Goal: Task Accomplishment & Management: Manage account settings

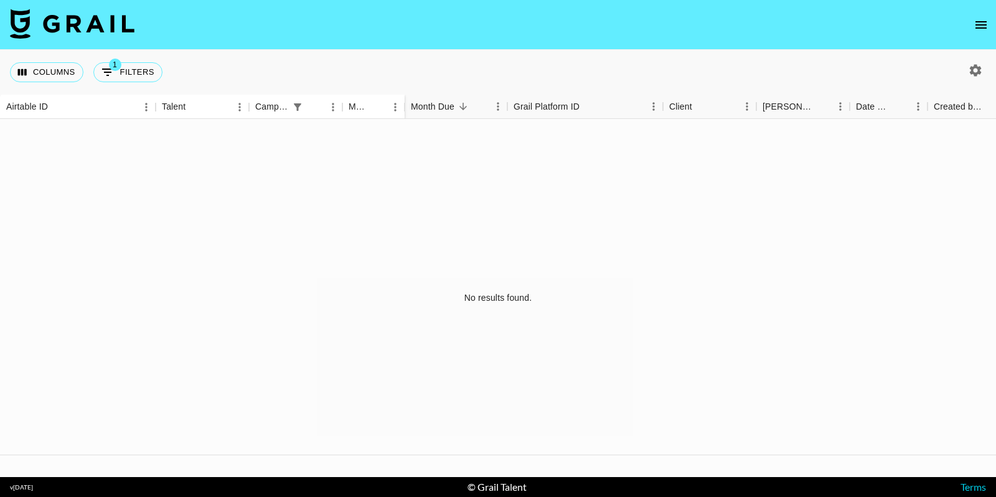
click at [976, 29] on icon "open drawer" at bounding box center [981, 24] width 15 height 15
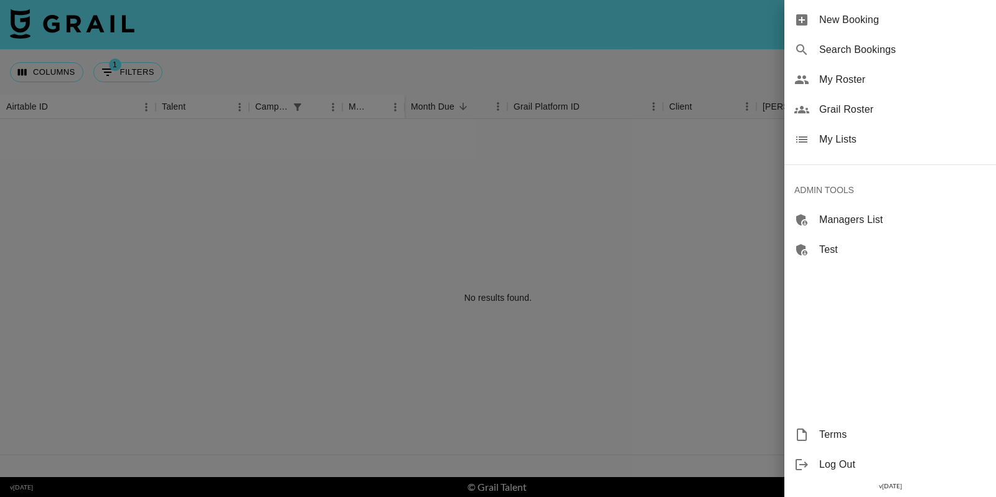
click at [853, 140] on span "My Lists" at bounding box center [903, 139] width 167 height 15
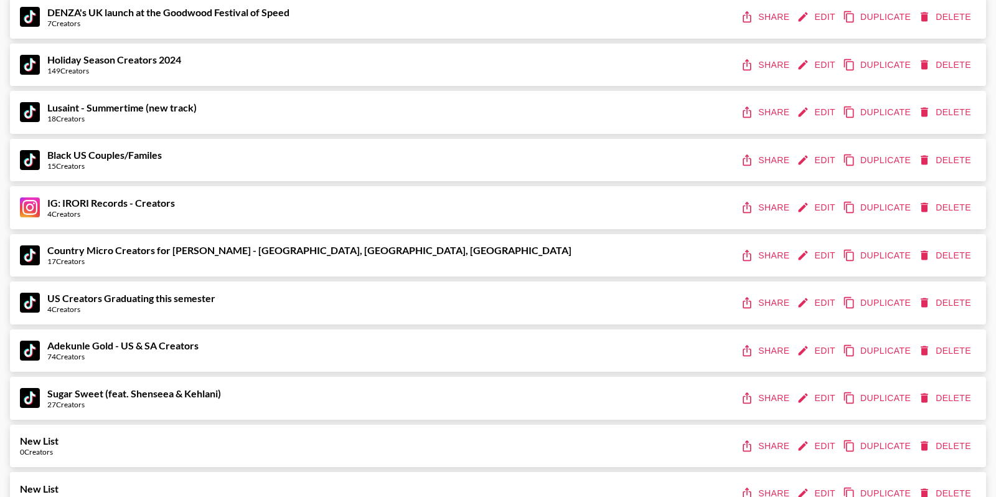
scroll to position [5055, 0]
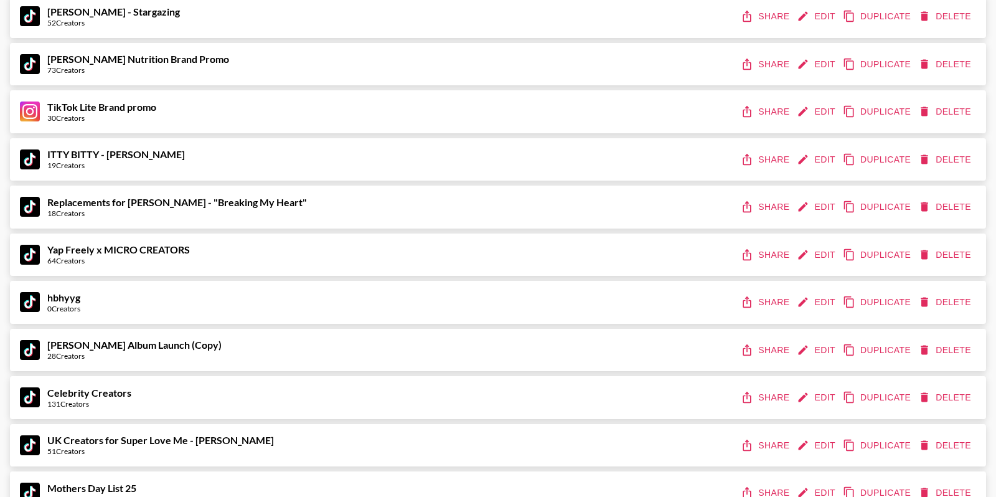
click at [811, 257] on button "Edit" at bounding box center [818, 255] width 46 height 23
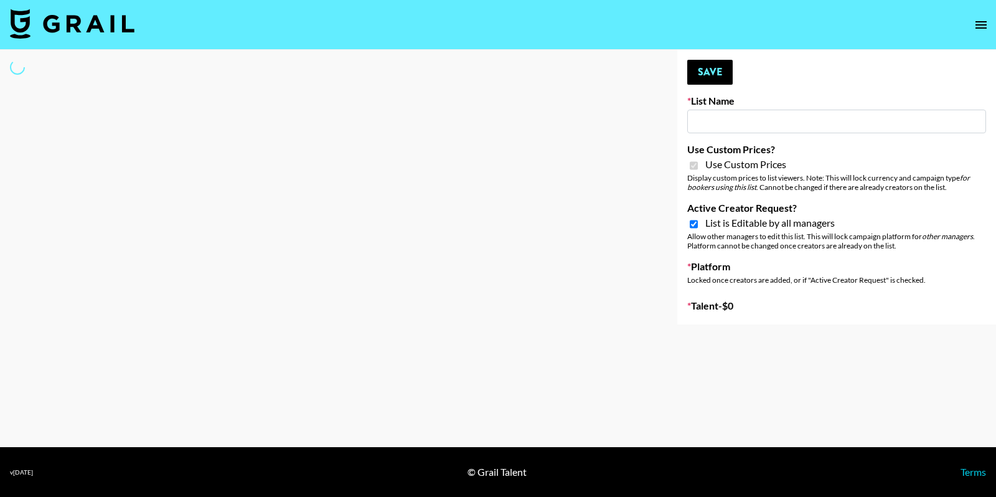
type input "Yap Freely x MICRO CREATORS"
checkbox input "true"
select select "Brand"
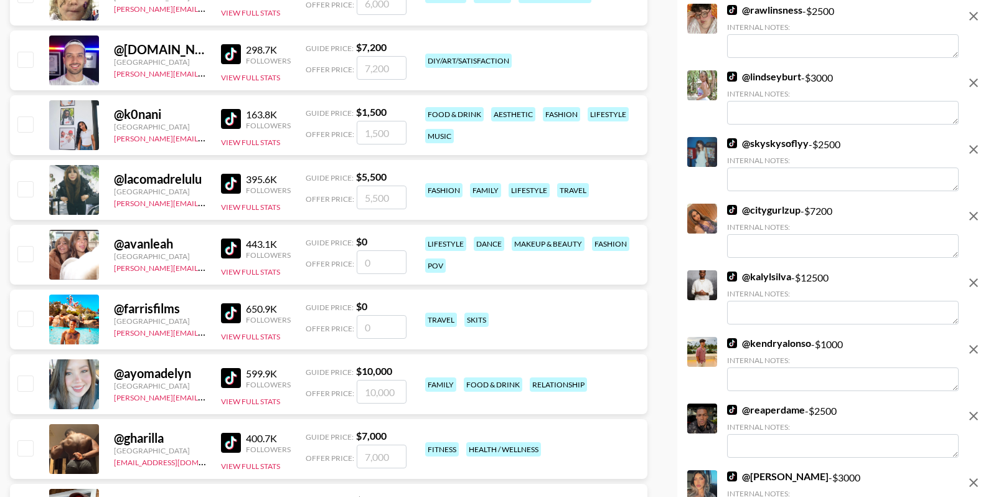
scroll to position [94, 0]
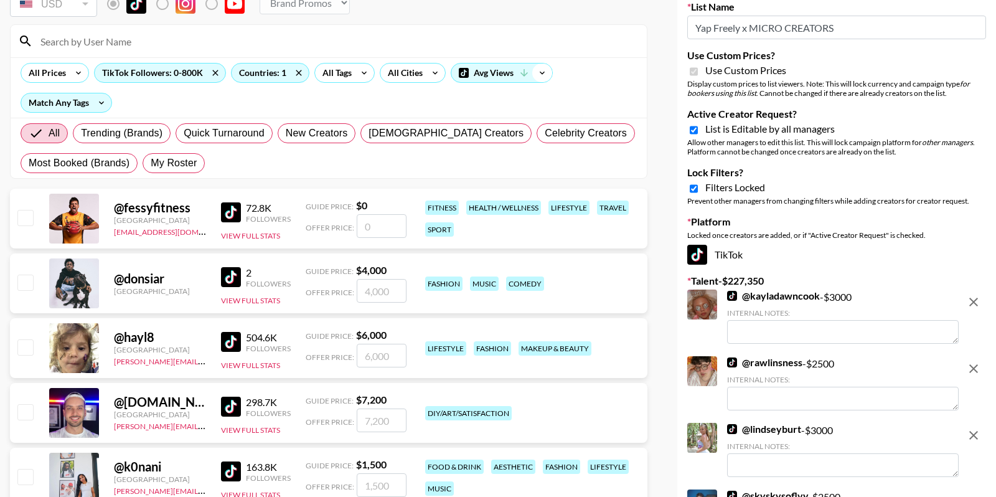
click at [536, 73] on icon at bounding box center [542, 73] width 20 height 19
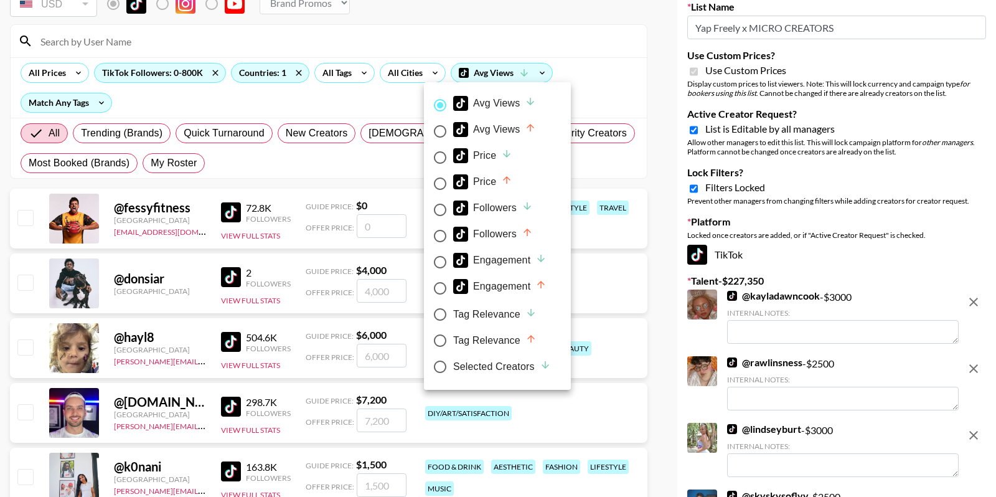
click at [471, 361] on div "Selected Creators" at bounding box center [502, 366] width 98 height 15
click at [453, 361] on input "Selected Creators" at bounding box center [440, 367] width 26 height 26
radio input "true"
radio input "false"
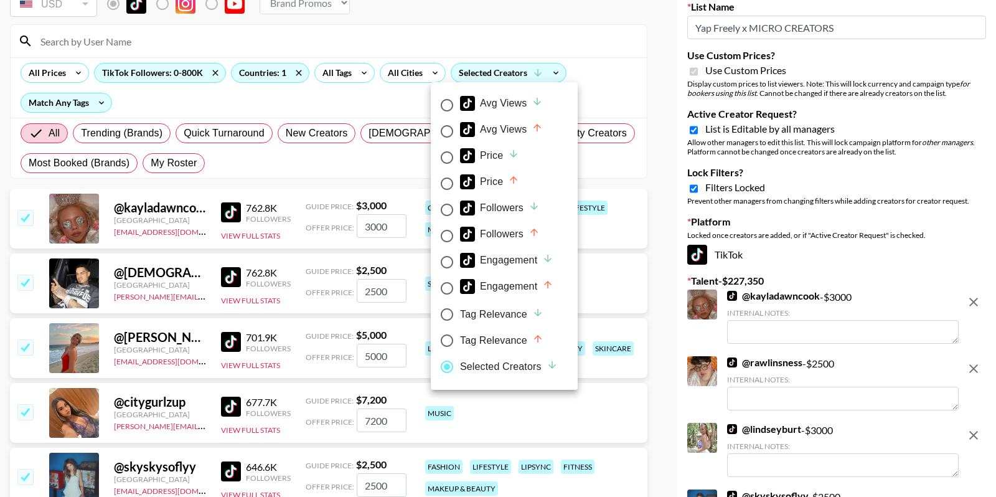
click at [609, 71] on div at bounding box center [498, 248] width 996 height 497
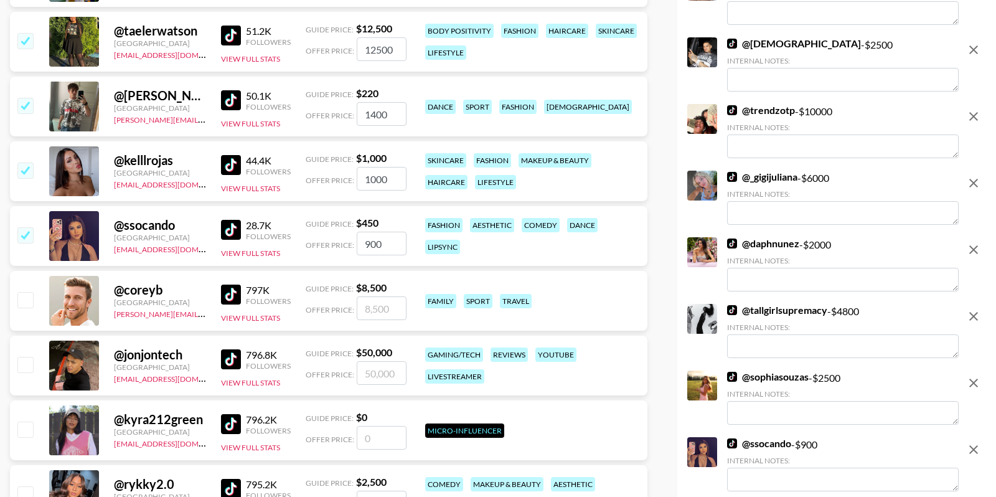
scroll to position [4164, 0]
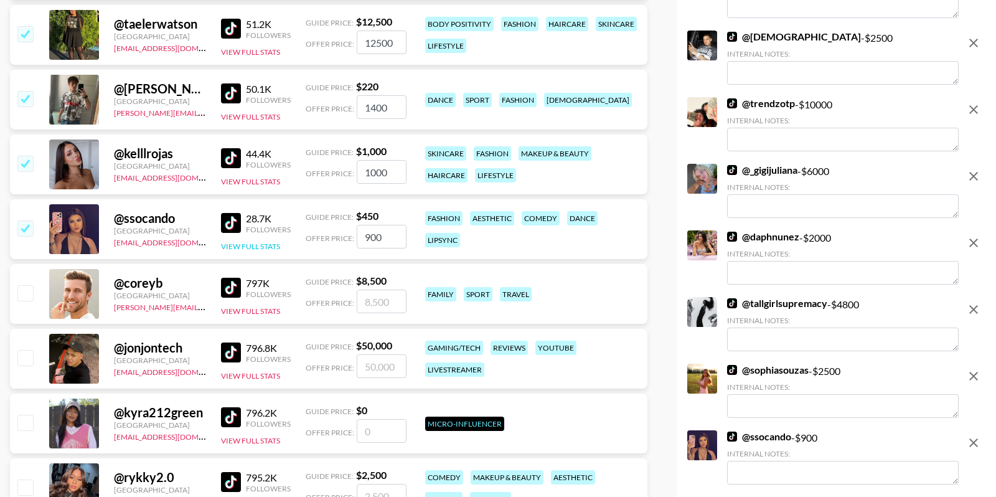
click at [240, 247] on button "View Full Stats" at bounding box center [250, 246] width 59 height 9
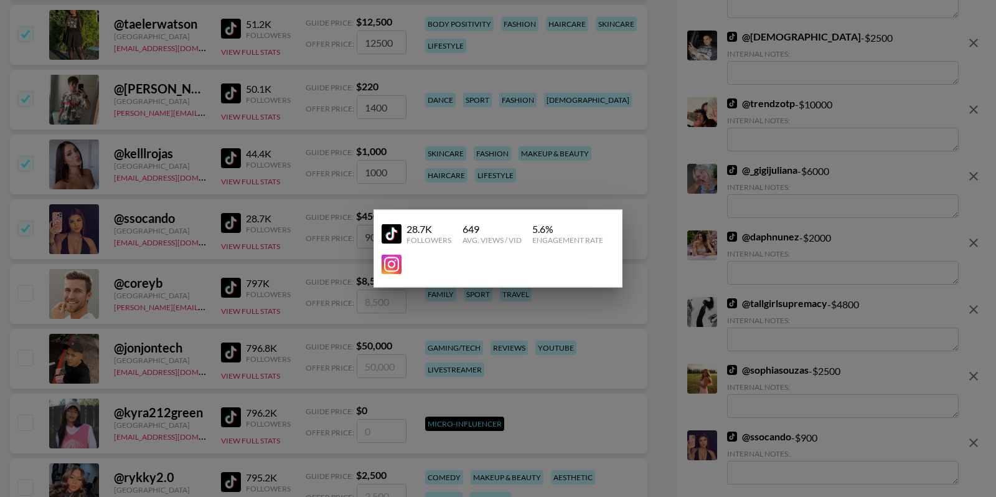
click at [353, 188] on div at bounding box center [498, 248] width 996 height 497
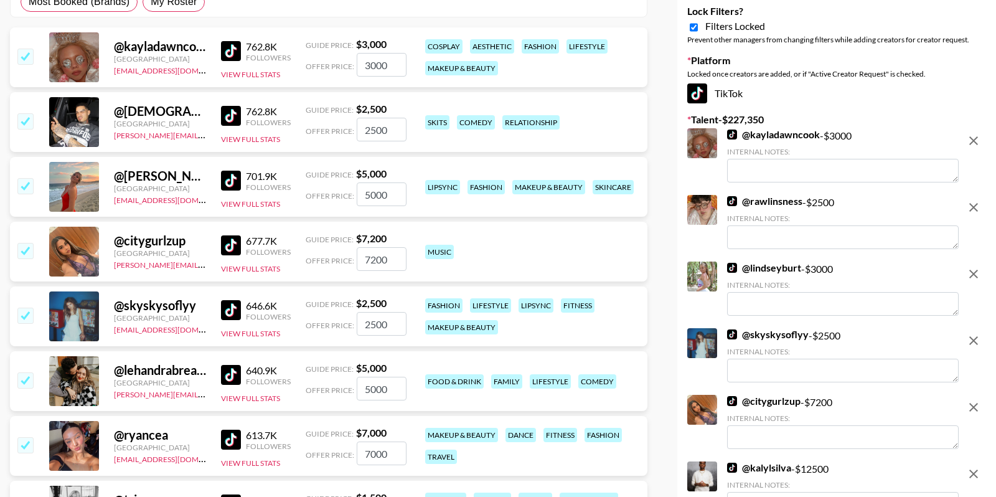
scroll to position [256, 0]
click at [146, 430] on div "@ ryancea" at bounding box center [160, 435] width 92 height 16
copy div "ryancea"
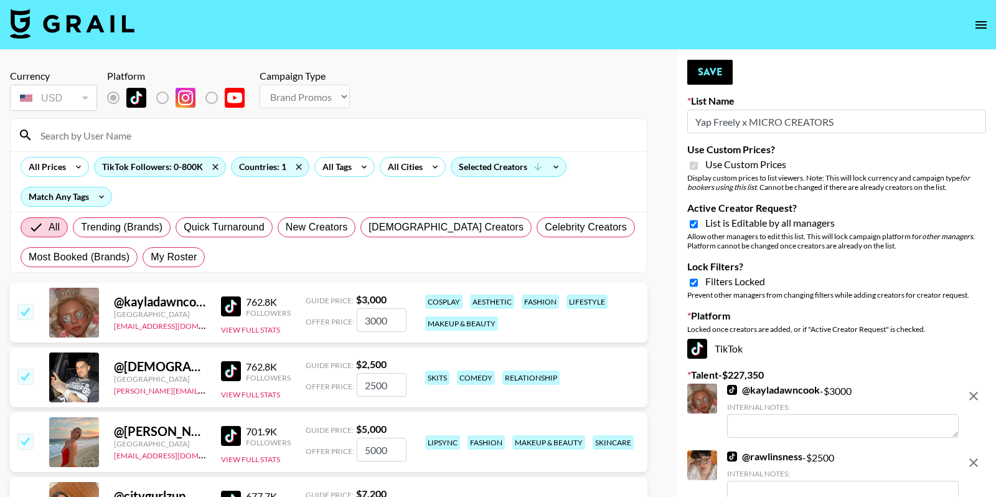
click at [263, 301] on div "762.8K" at bounding box center [268, 302] width 45 height 12
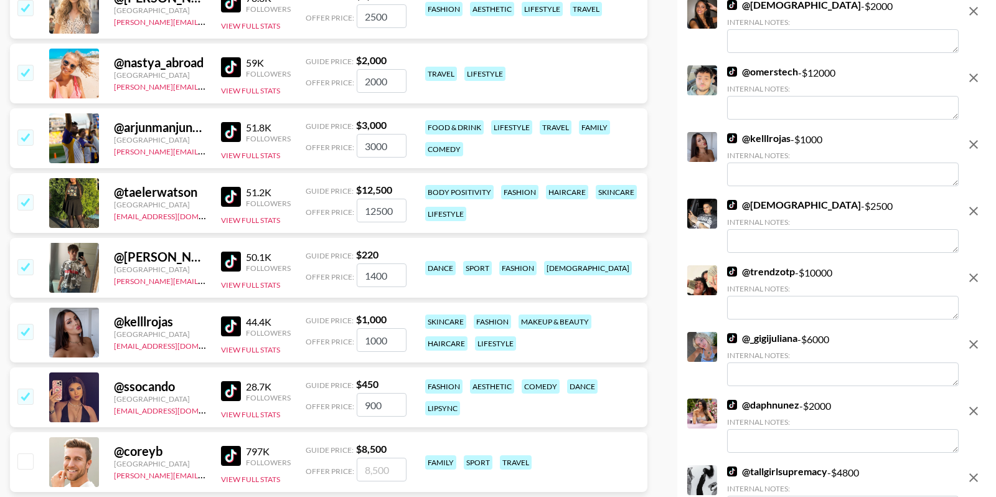
scroll to position [3956, 0]
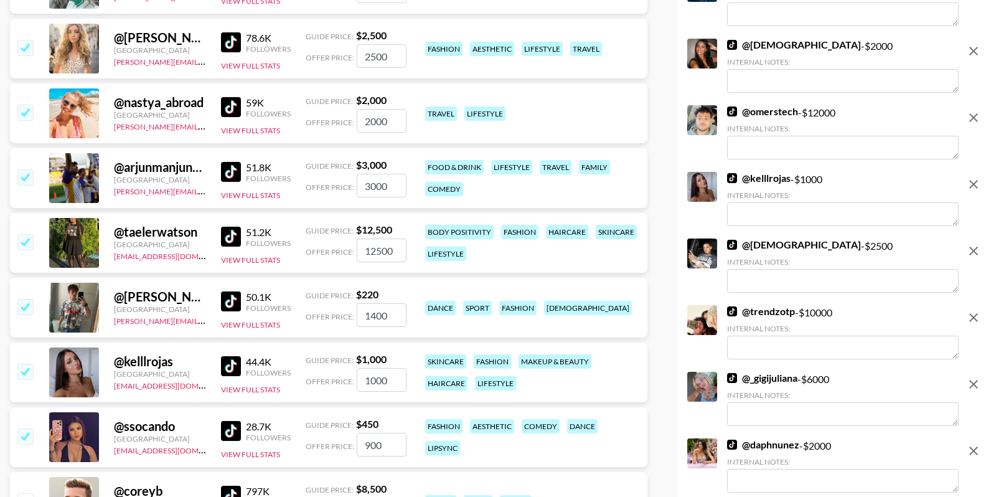
click at [395, 244] on input "12500" at bounding box center [382, 251] width 50 height 24
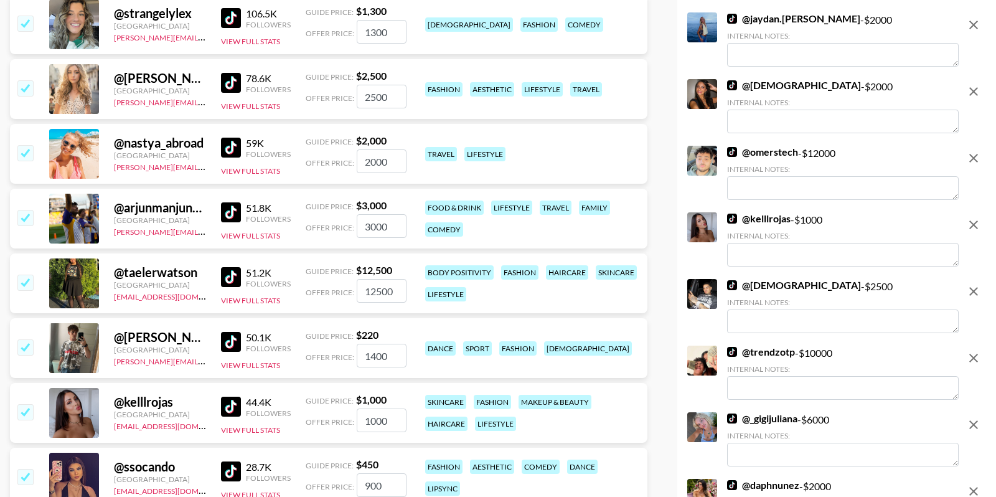
scroll to position [3835, 0]
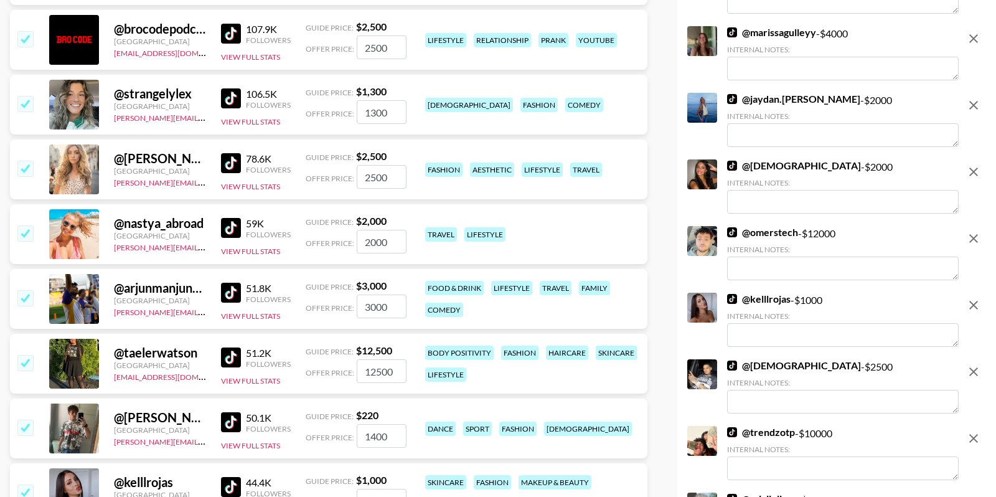
click at [234, 164] on img at bounding box center [231, 163] width 20 height 20
click at [231, 98] on img at bounding box center [231, 98] width 20 height 20
click at [233, 32] on img at bounding box center [231, 34] width 20 height 20
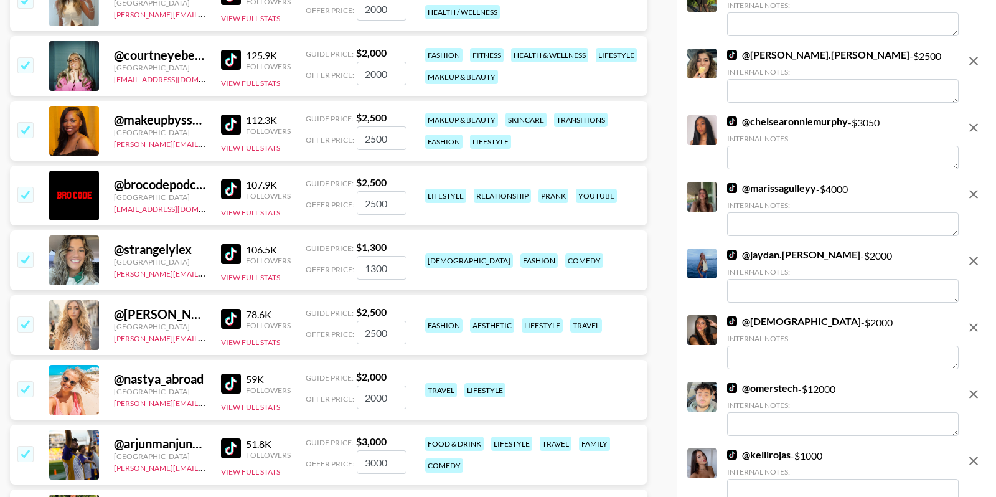
scroll to position [3617, 0]
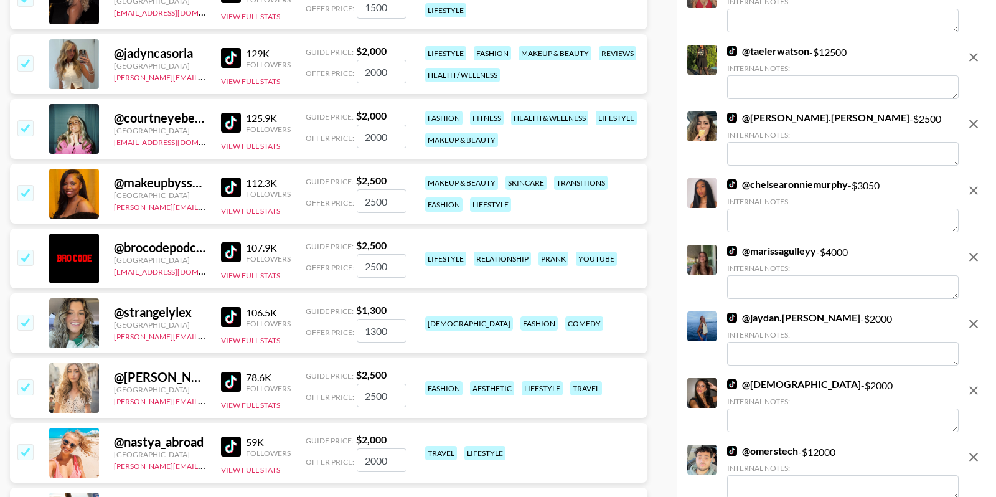
click at [230, 187] on img at bounding box center [231, 187] width 20 height 20
click at [229, 117] on img at bounding box center [231, 123] width 20 height 20
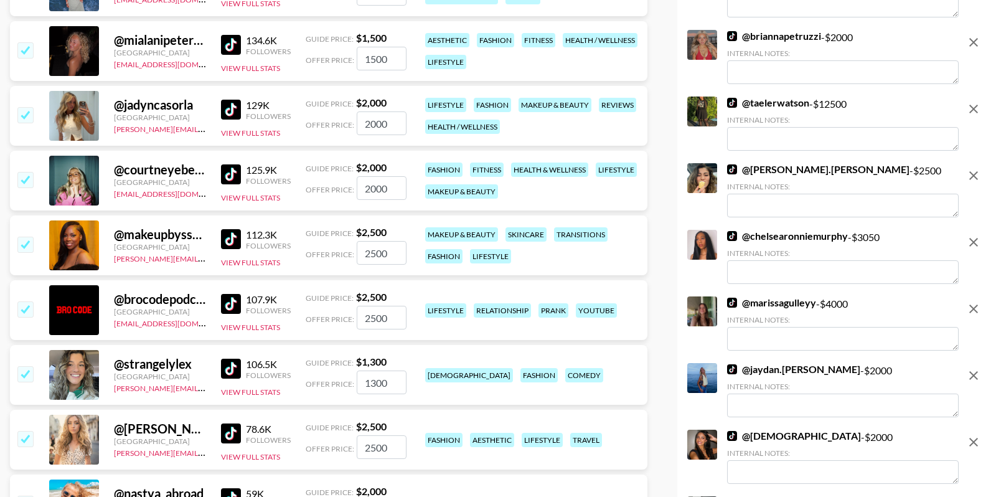
scroll to position [3564, 0]
click at [229, 106] on img at bounding box center [231, 110] width 20 height 20
click at [227, 38] on img at bounding box center [231, 45] width 20 height 20
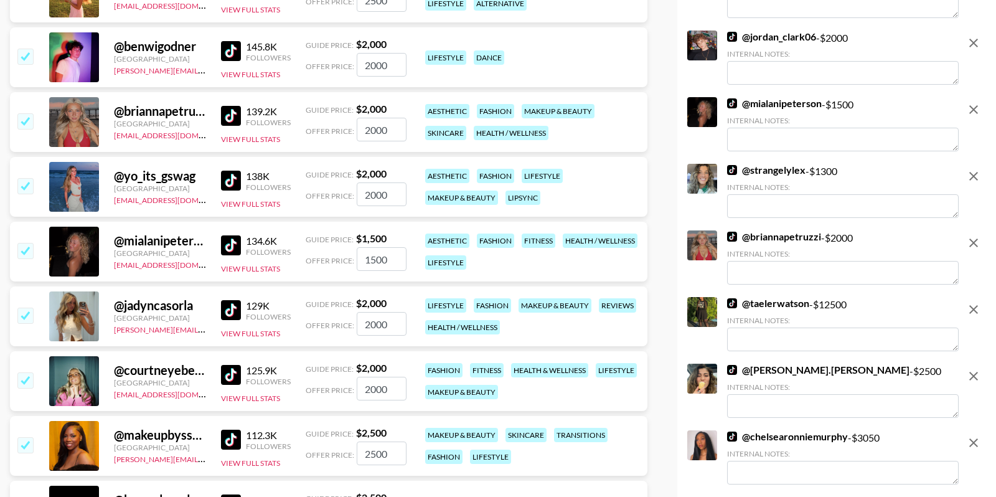
scroll to position [3351, 0]
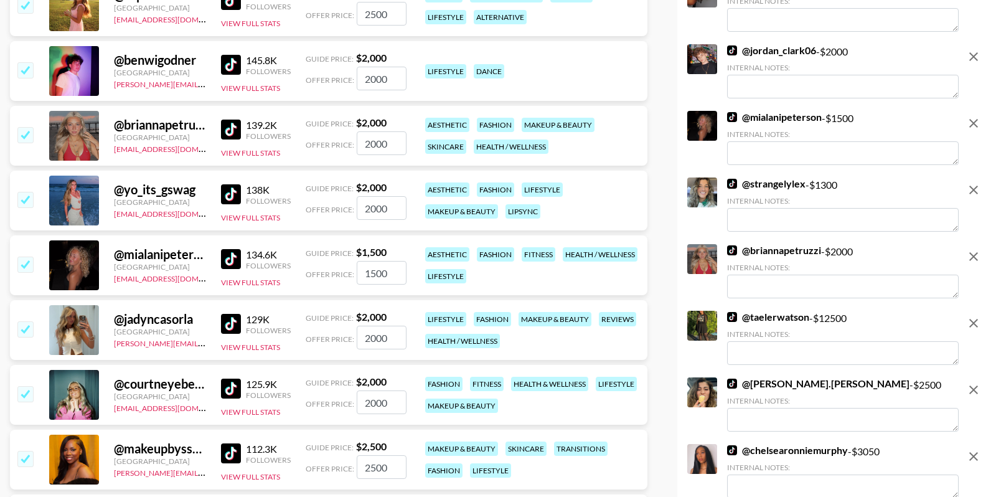
click at [234, 195] on img at bounding box center [231, 194] width 20 height 20
click at [229, 128] on img at bounding box center [231, 130] width 20 height 20
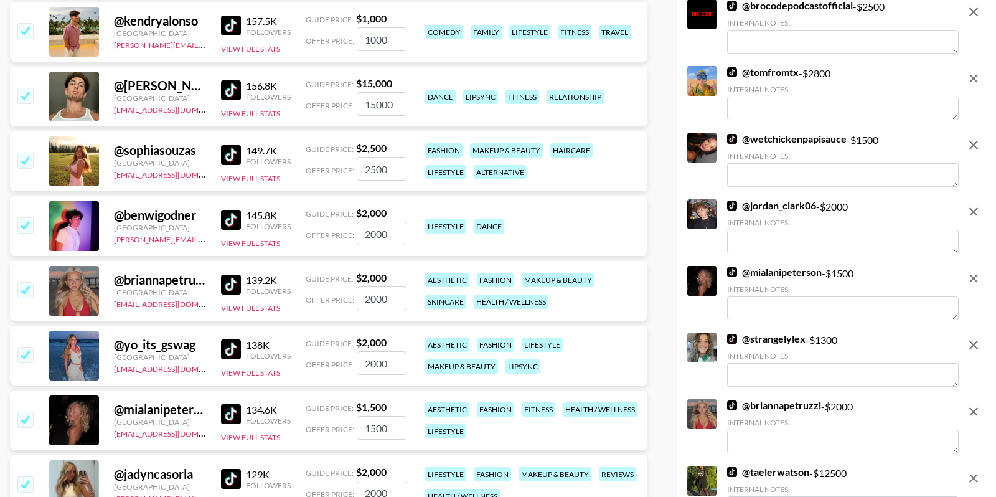
click at [230, 224] on img at bounding box center [231, 220] width 20 height 20
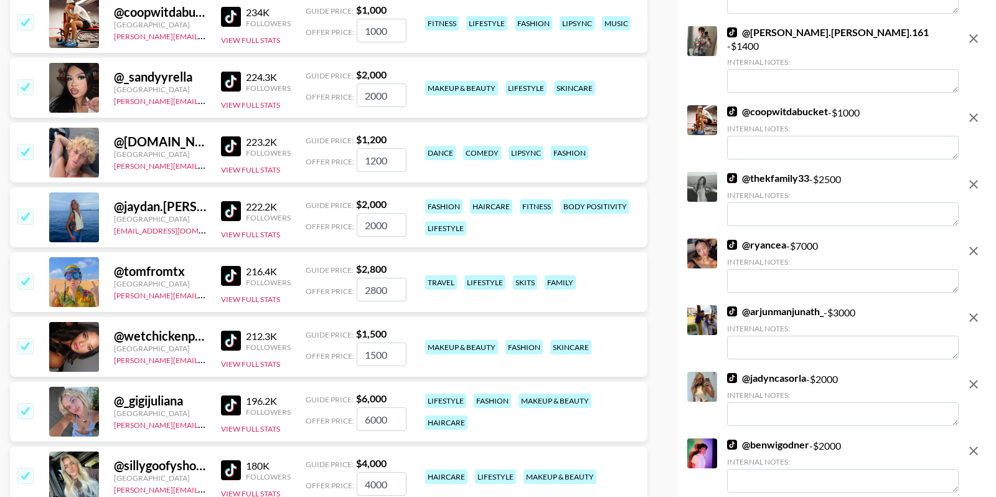
scroll to position [2556, 0]
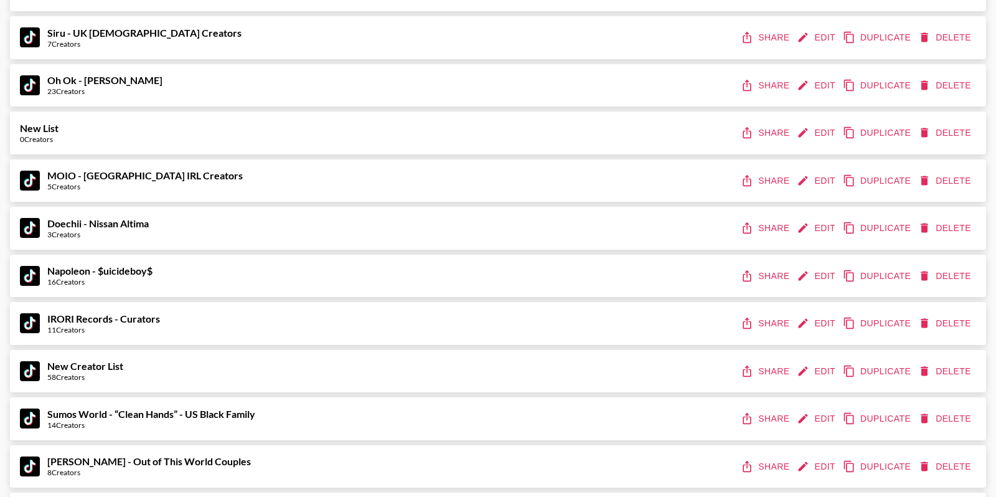
scroll to position [5055, 0]
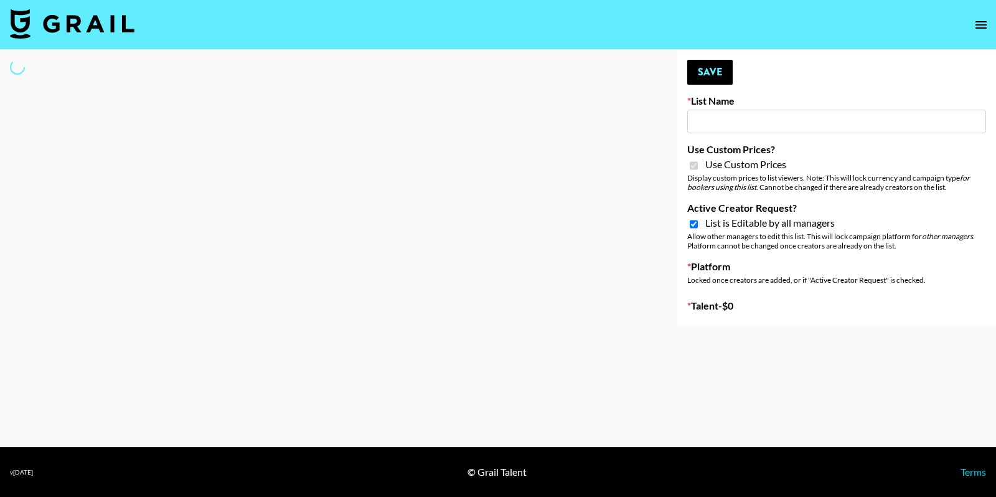
type input "Yap Freely x MICRO CREATORS"
checkbox input "true"
select select "Brand"
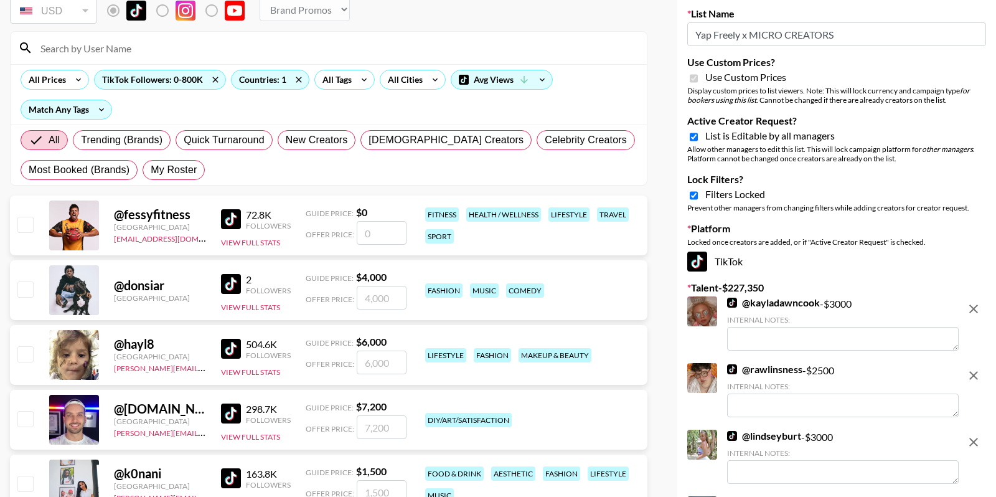
scroll to position [128, 0]
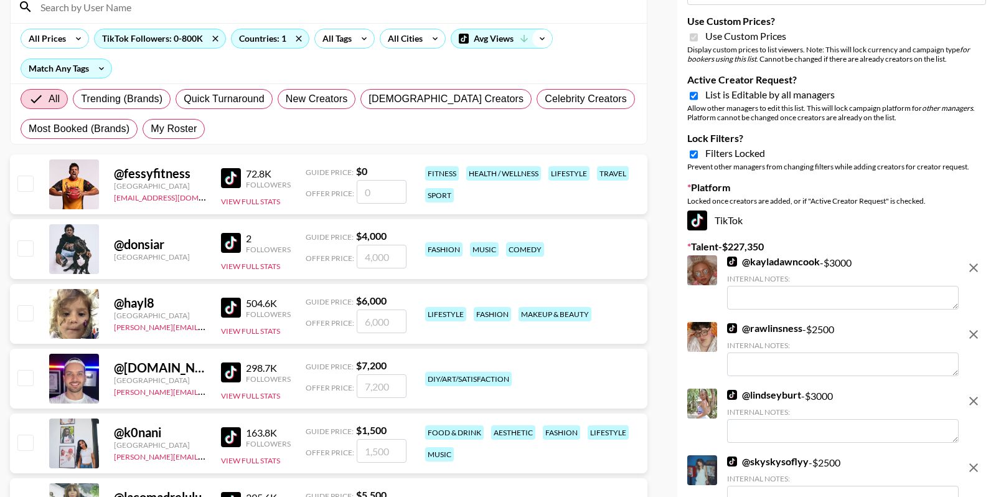
click at [546, 37] on icon at bounding box center [542, 38] width 20 height 19
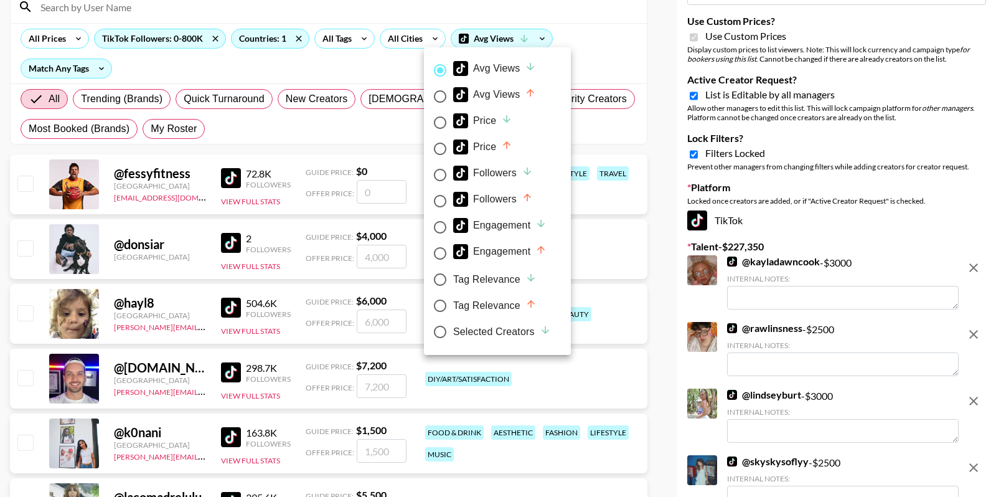
click at [460, 333] on div "Selected Creators" at bounding box center [502, 331] width 98 height 15
click at [453, 333] on input "Selected Creators" at bounding box center [440, 332] width 26 height 26
radio input "true"
radio input "false"
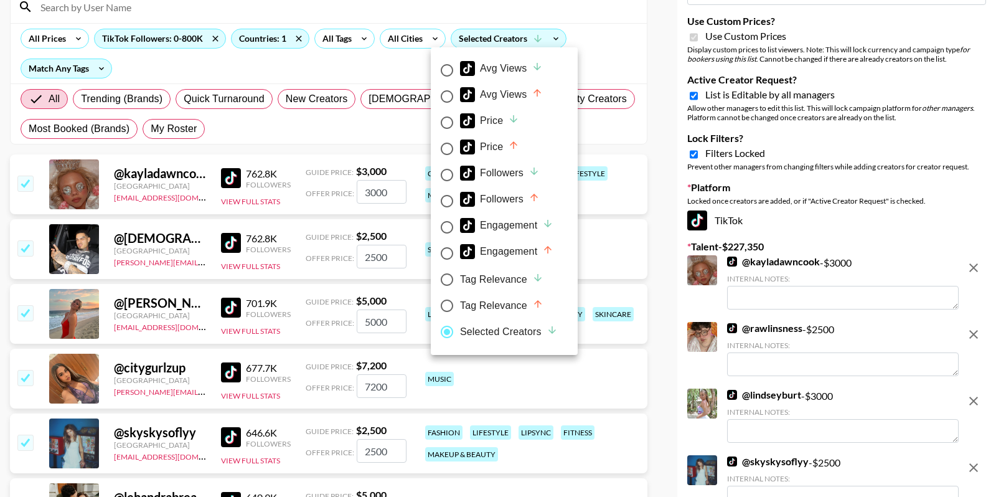
click at [636, 92] on div at bounding box center [498, 248] width 996 height 497
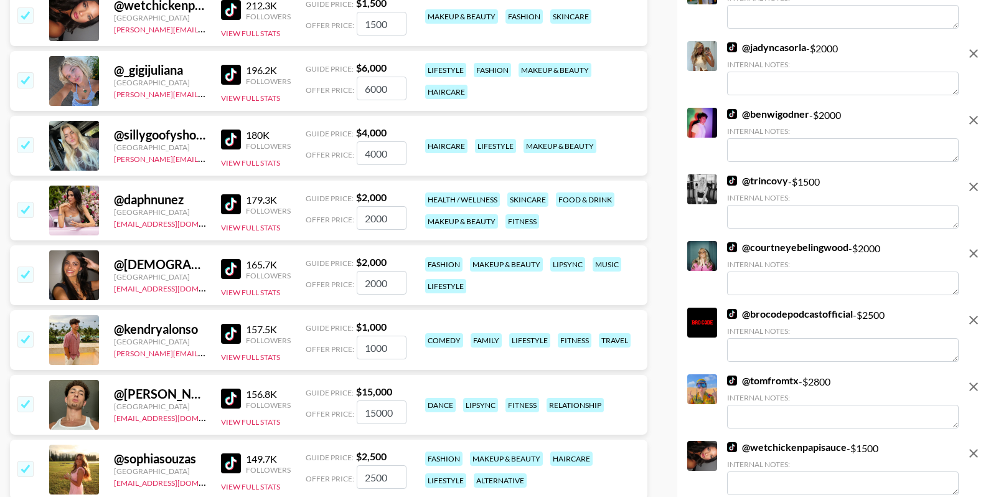
scroll to position [2978, 0]
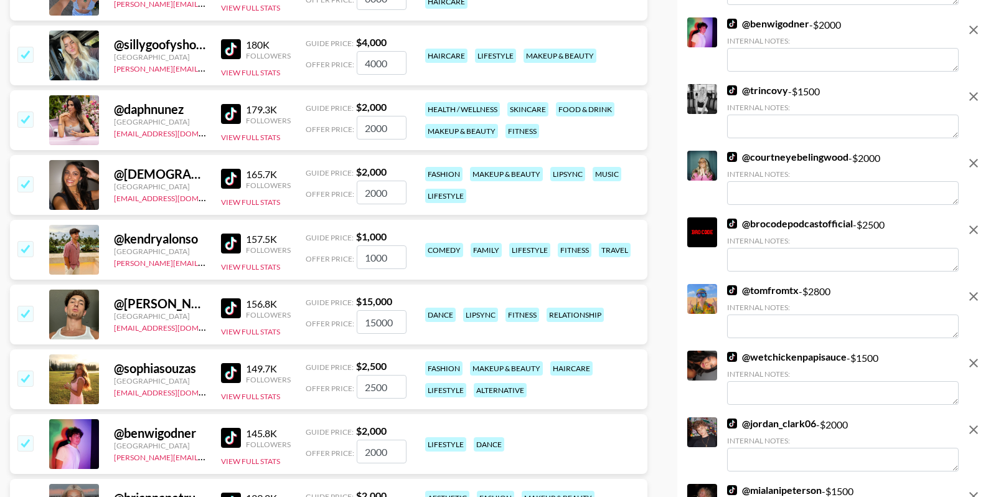
click at [21, 311] on input "checkbox" at bounding box center [24, 313] width 15 height 15
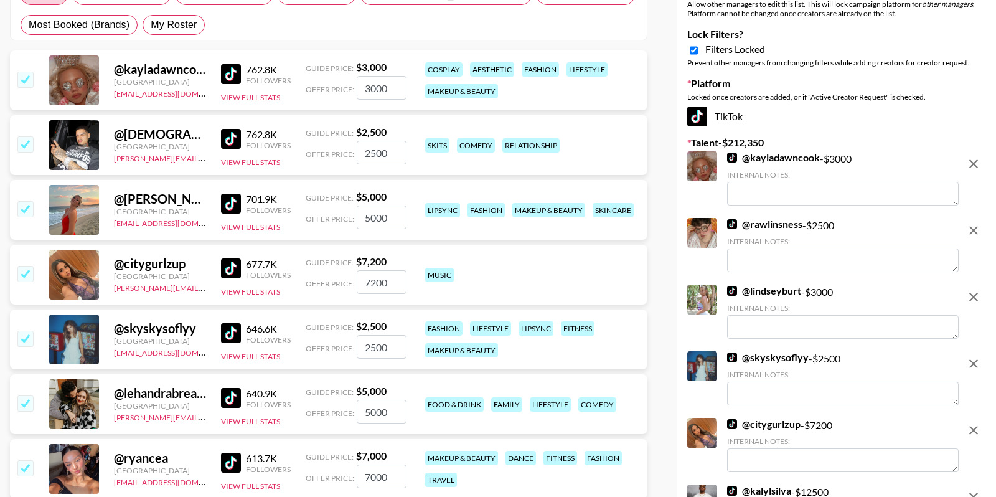
scroll to position [209, 0]
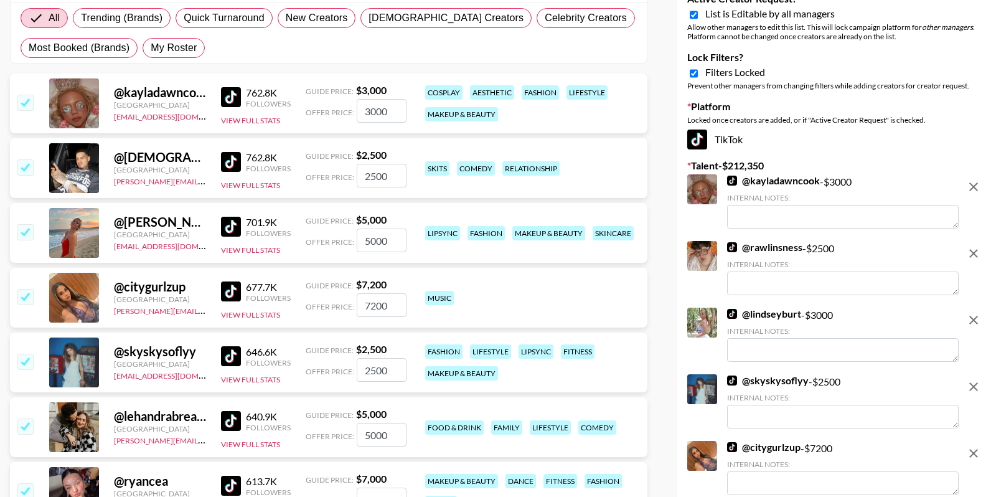
click at [26, 89] on div "@ kayladawncook United States maxelk@grail-talent.com 762.8K Followers View Ful…" at bounding box center [329, 103] width 638 height 60
click at [26, 102] on input "checkbox" at bounding box center [24, 102] width 15 height 15
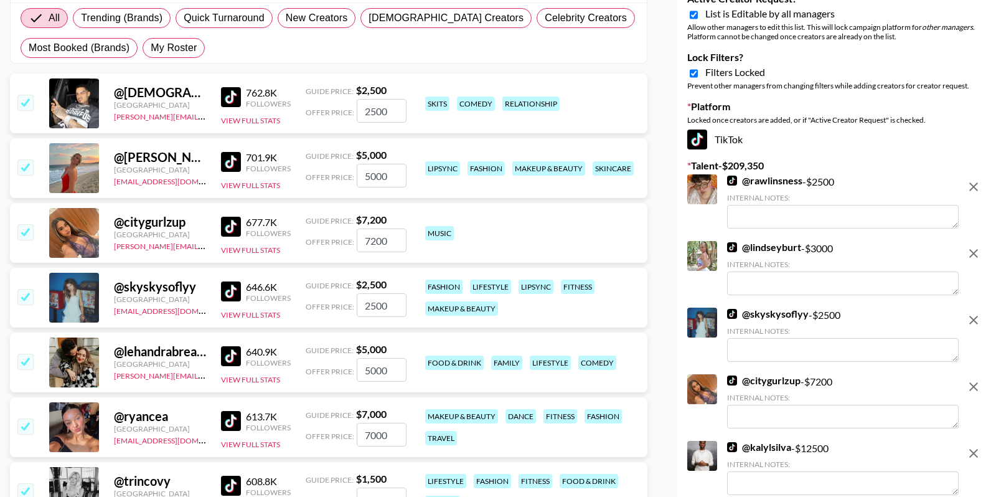
click at [26, 102] on input "checkbox" at bounding box center [24, 102] width 15 height 15
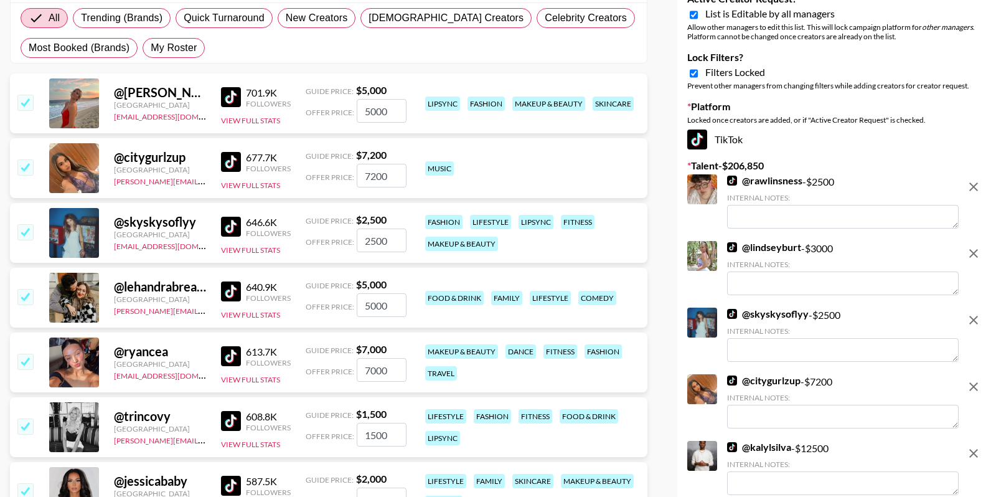
click at [26, 102] on input "checkbox" at bounding box center [24, 102] width 15 height 15
click at [26, 159] on input "checkbox" at bounding box center [24, 166] width 15 height 15
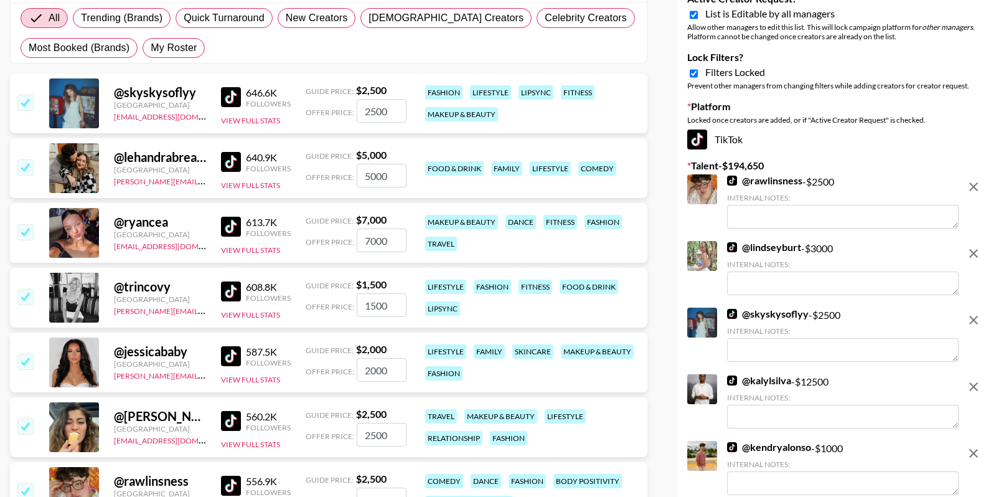
click at [26, 102] on input "checkbox" at bounding box center [24, 102] width 15 height 15
click at [26, 159] on input "checkbox" at bounding box center [24, 166] width 15 height 15
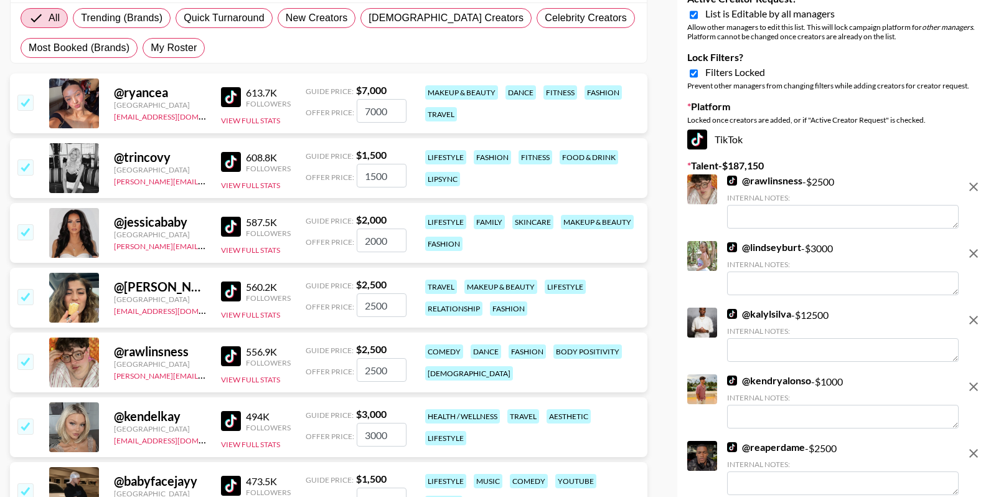
click at [26, 102] on input "checkbox" at bounding box center [24, 102] width 15 height 15
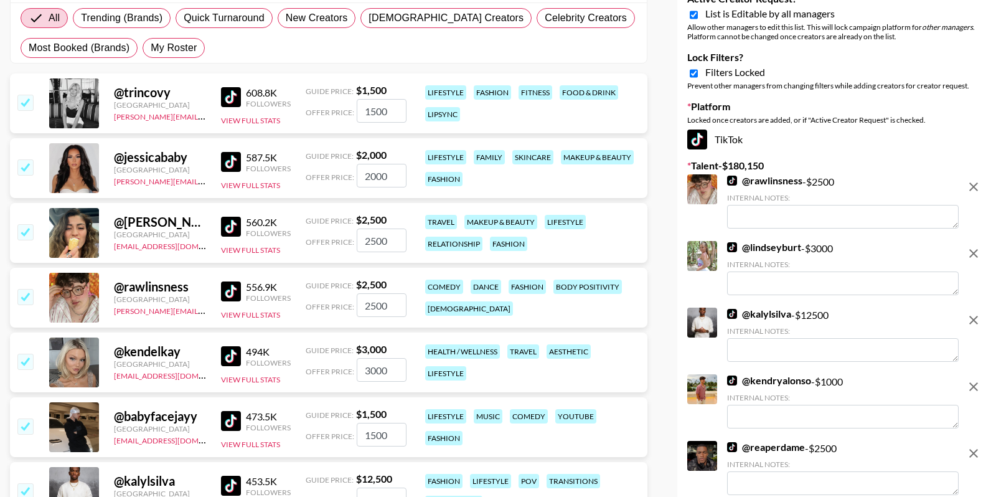
click at [26, 102] on input "checkbox" at bounding box center [24, 102] width 15 height 15
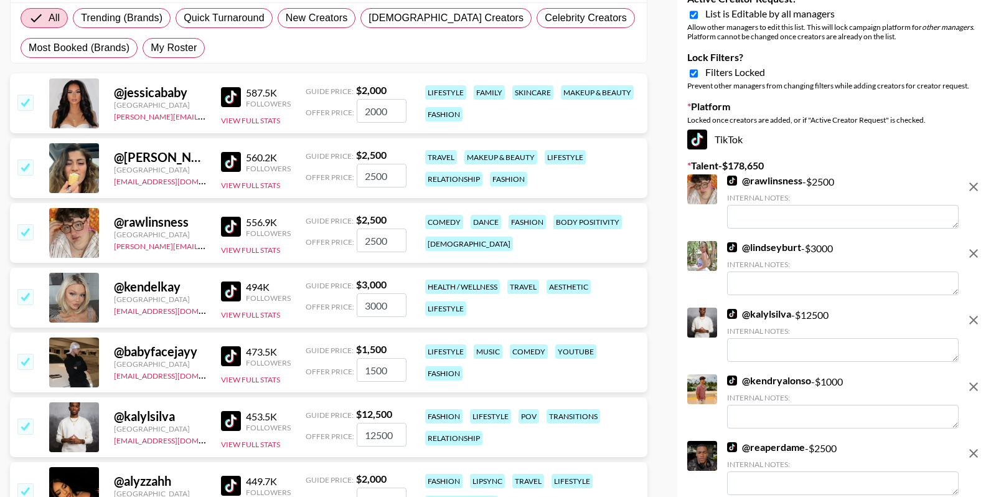
click at [26, 102] on input "checkbox" at bounding box center [24, 102] width 15 height 15
click at [26, 159] on input "checkbox" at bounding box center [24, 166] width 15 height 15
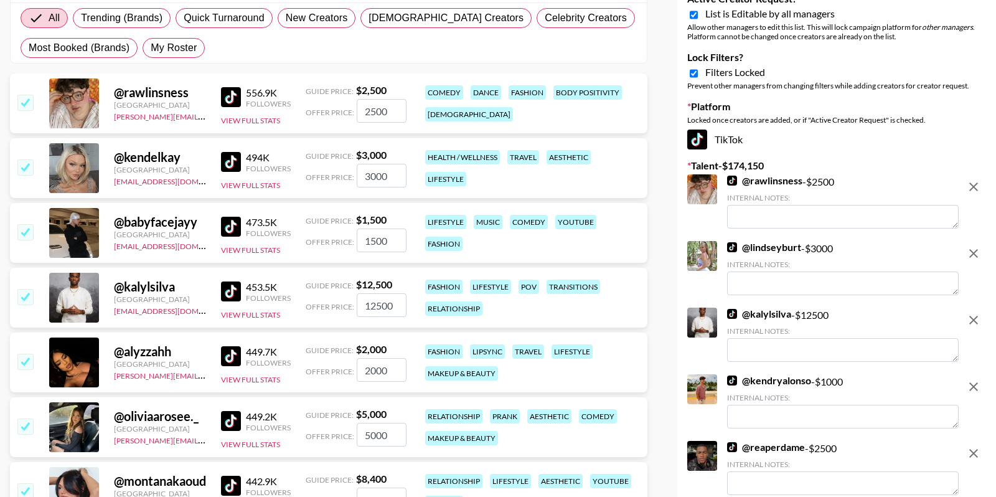
click at [26, 102] on input "checkbox" at bounding box center [24, 102] width 15 height 15
click at [26, 159] on input "checkbox" at bounding box center [24, 166] width 15 height 15
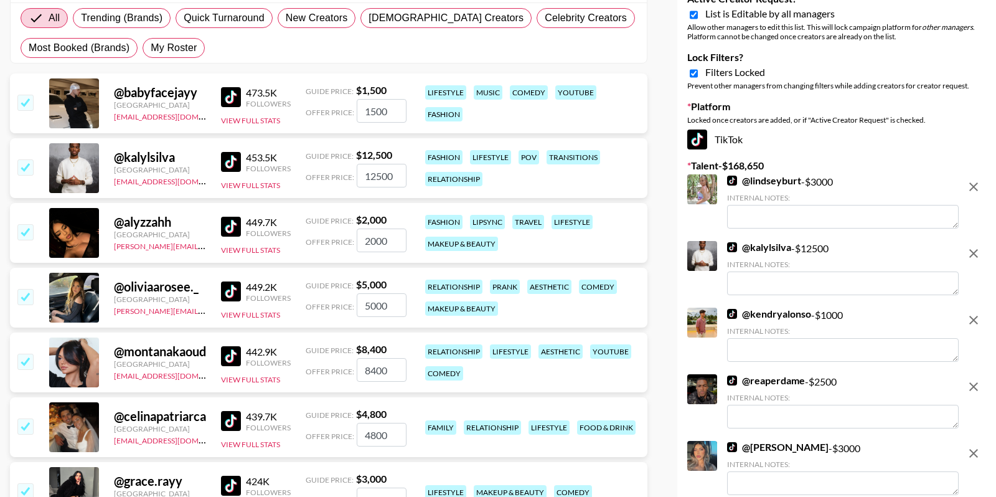
click at [26, 102] on input "checkbox" at bounding box center [24, 102] width 15 height 15
click at [26, 159] on input "checkbox" at bounding box center [24, 166] width 15 height 15
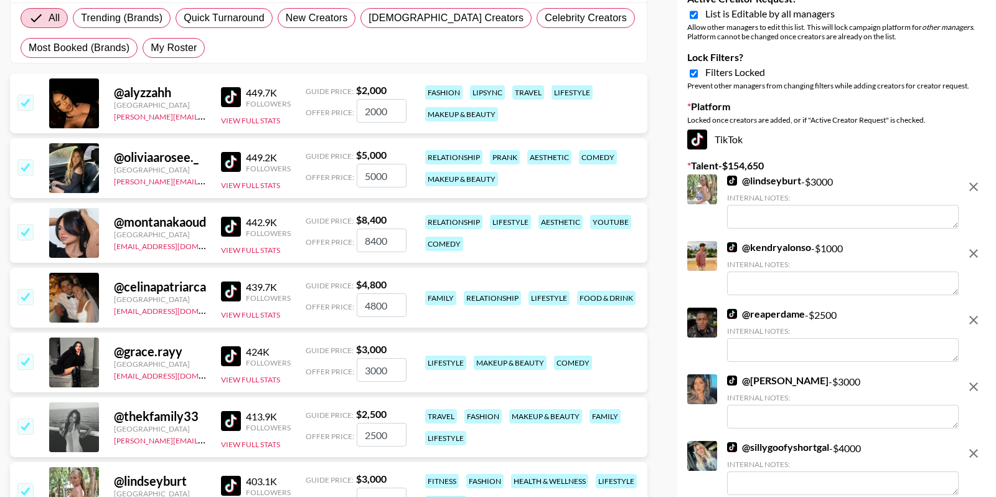
click at [26, 102] on input "checkbox" at bounding box center [24, 102] width 15 height 15
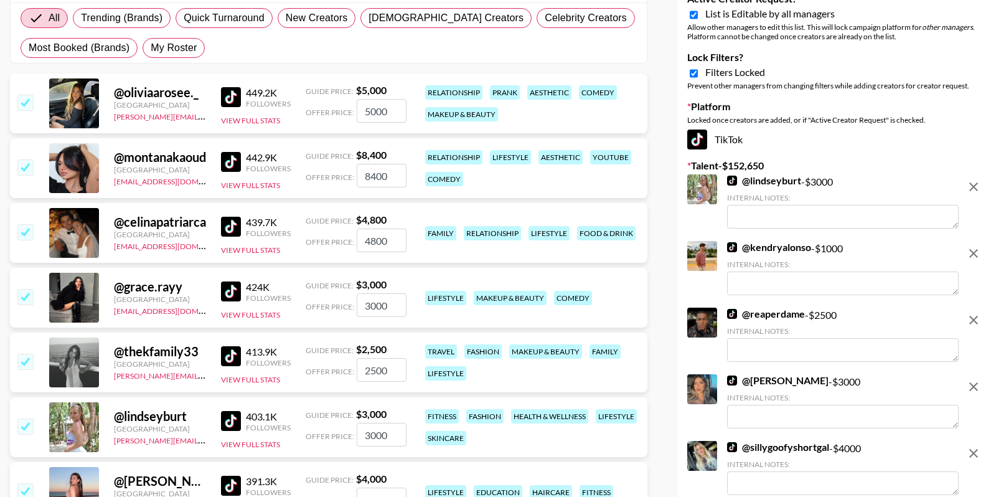
click at [26, 102] on input "checkbox" at bounding box center [24, 102] width 15 height 15
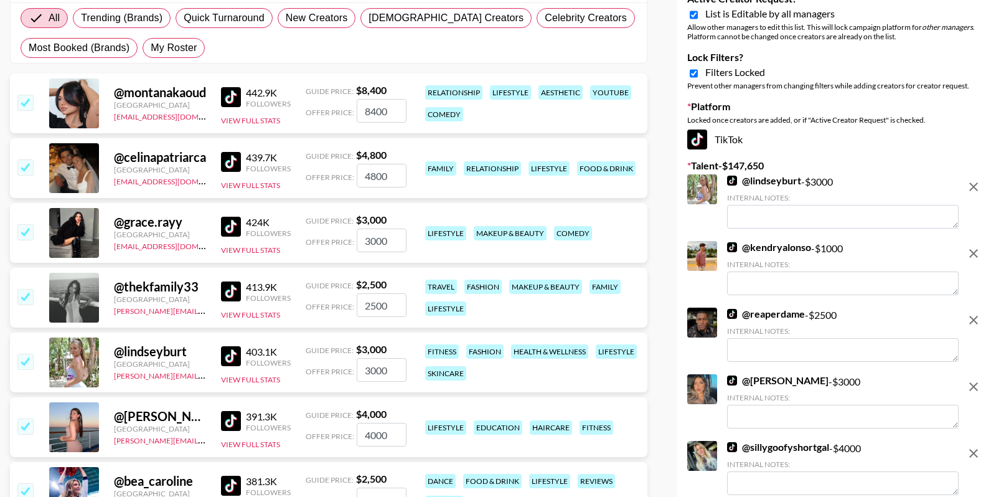
click at [26, 102] on input "checkbox" at bounding box center [24, 102] width 15 height 15
click at [26, 159] on input "checkbox" at bounding box center [24, 166] width 15 height 15
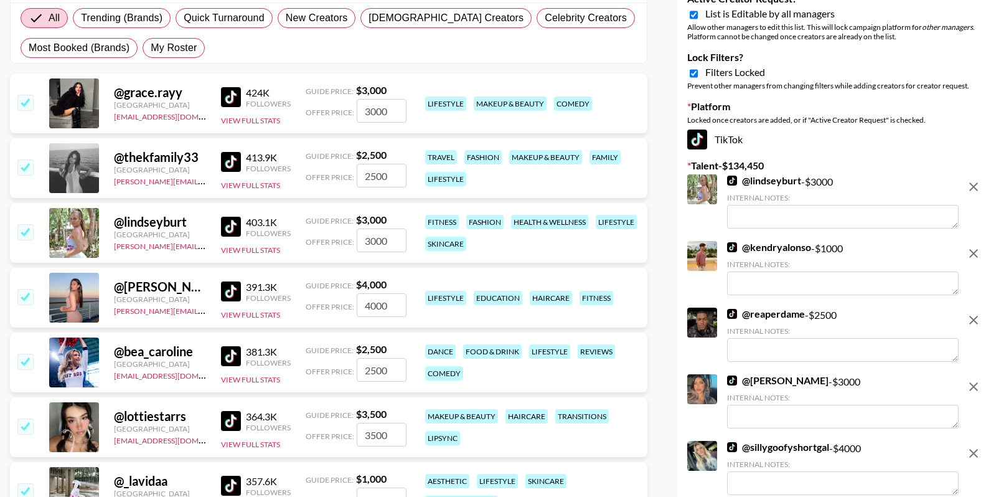
click at [26, 102] on input "checkbox" at bounding box center [24, 102] width 15 height 15
click at [26, 159] on input "checkbox" at bounding box center [24, 166] width 15 height 15
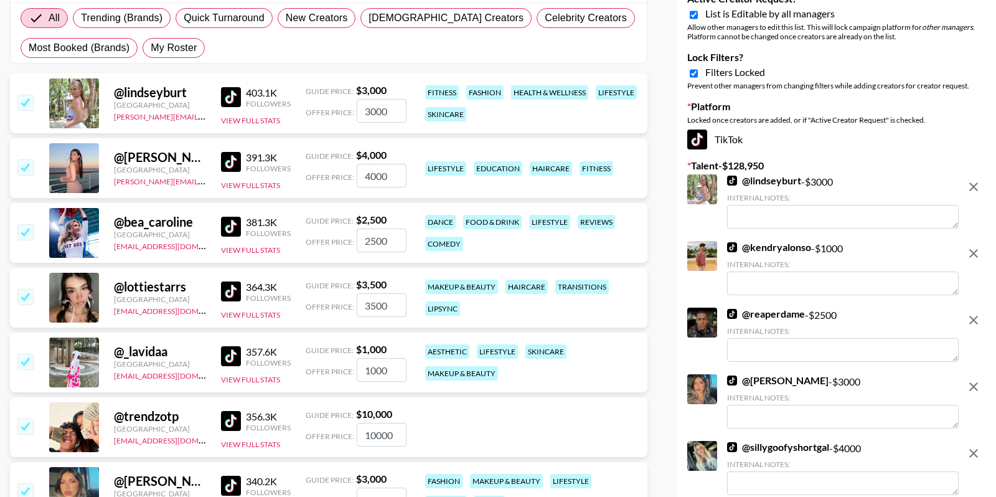
click at [26, 102] on input "checkbox" at bounding box center [24, 102] width 15 height 15
click at [26, 159] on input "checkbox" at bounding box center [24, 166] width 15 height 15
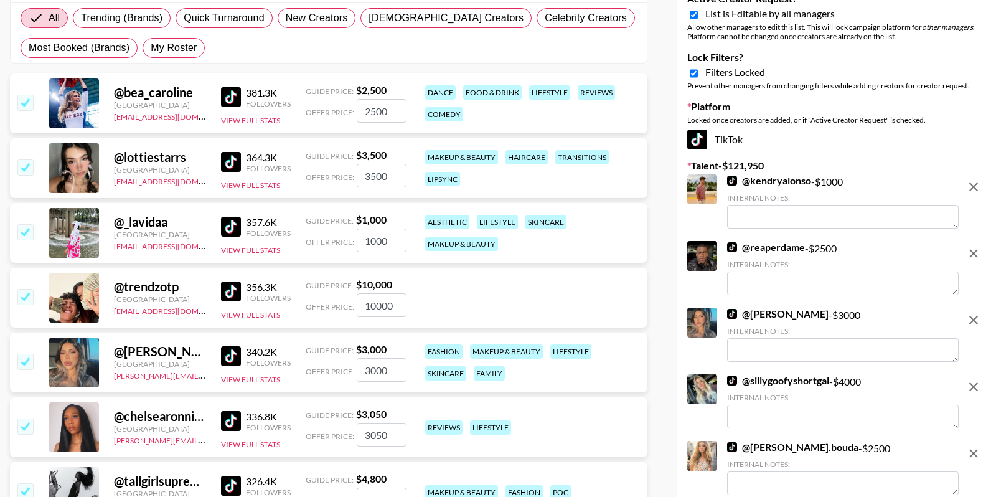
click at [26, 102] on input "checkbox" at bounding box center [24, 102] width 15 height 15
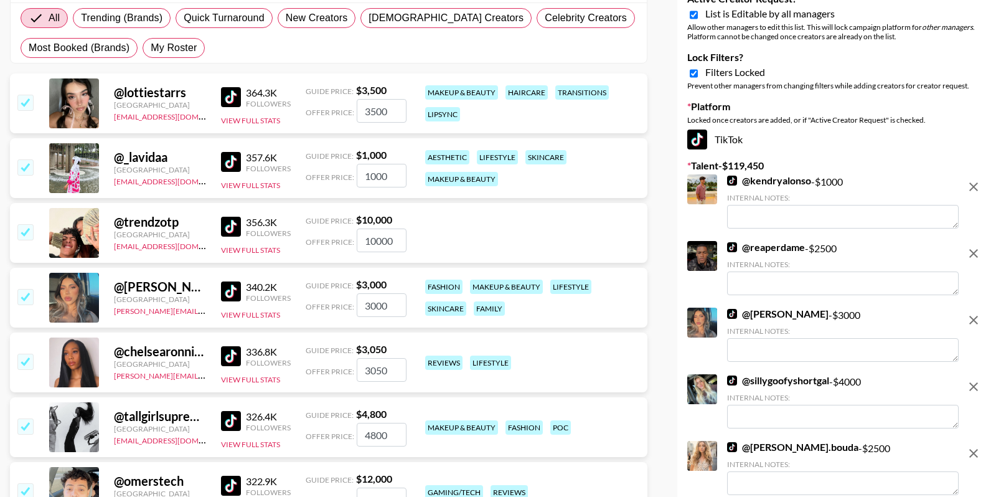
click at [26, 103] on input "checkbox" at bounding box center [24, 102] width 15 height 15
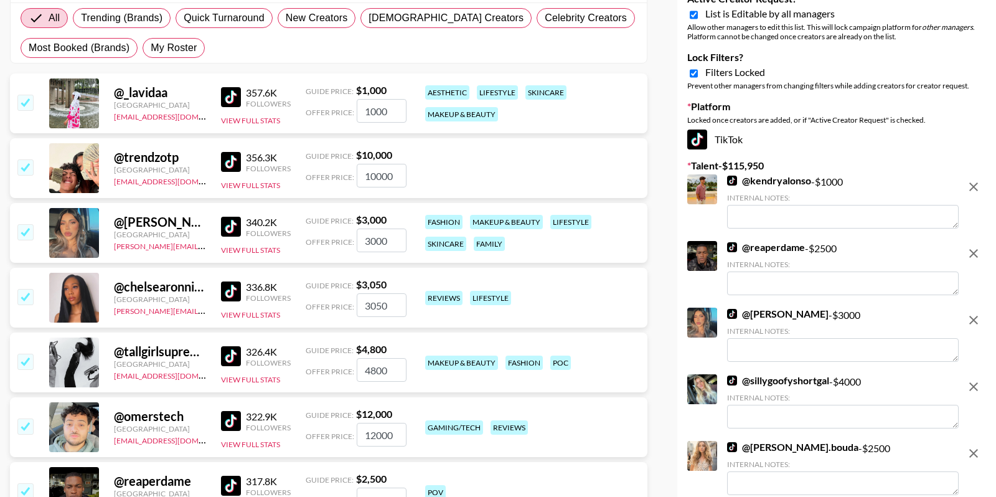
click at [26, 103] on input "checkbox" at bounding box center [24, 102] width 15 height 15
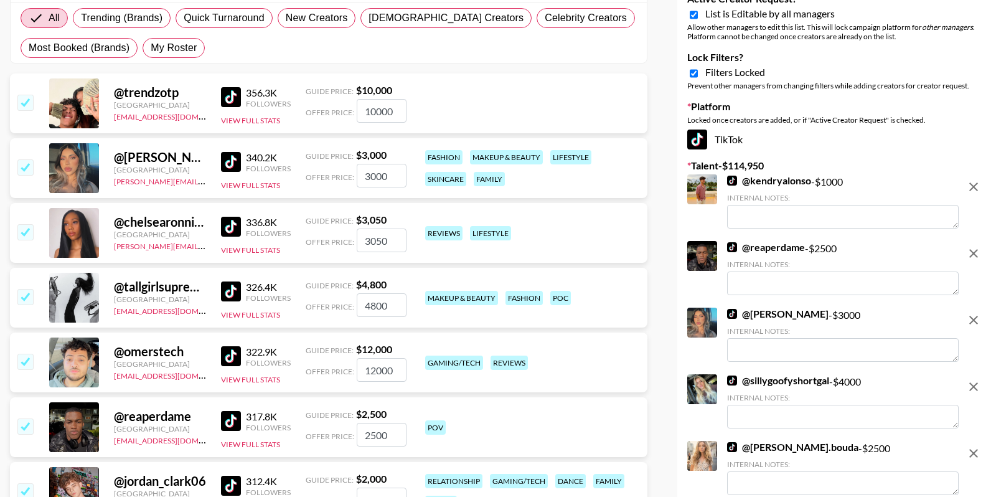
click at [26, 103] on input "checkbox" at bounding box center [24, 102] width 15 height 15
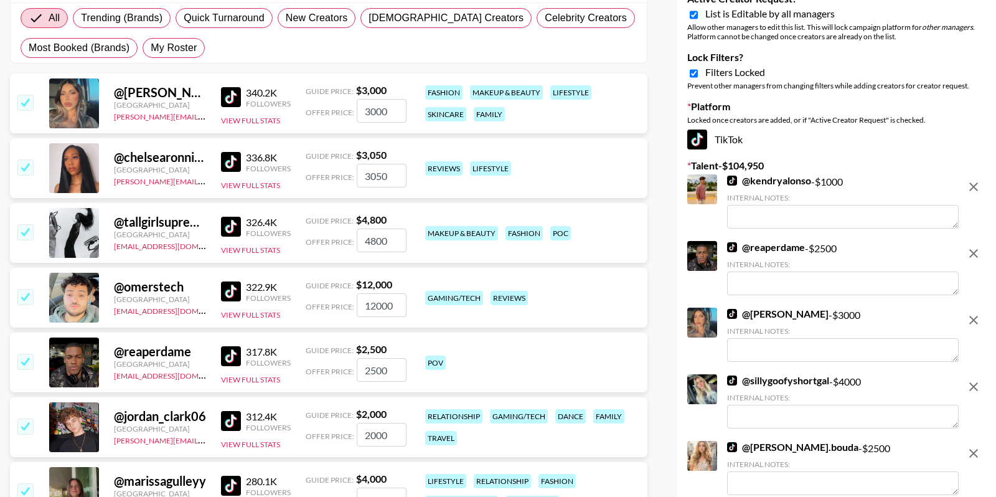
click at [21, 298] on input "checkbox" at bounding box center [24, 296] width 15 height 15
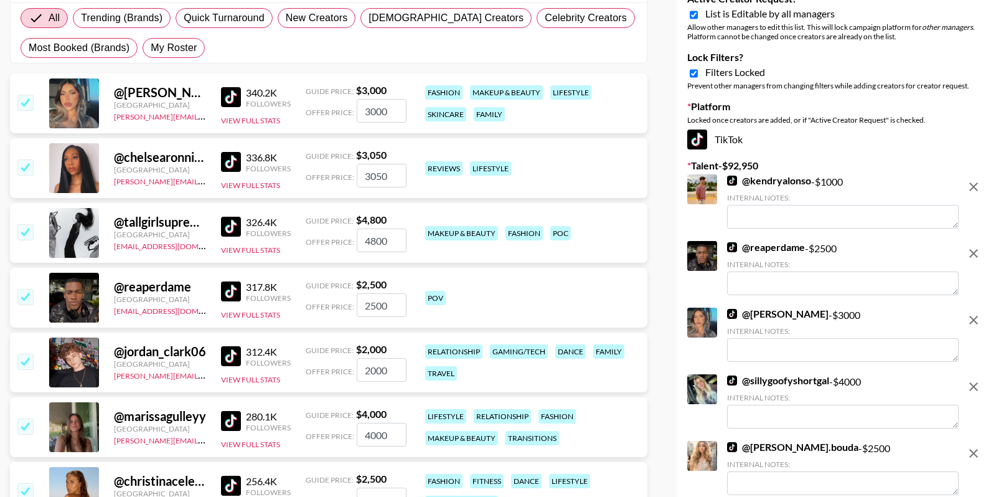
click at [22, 97] on input "checkbox" at bounding box center [24, 102] width 15 height 15
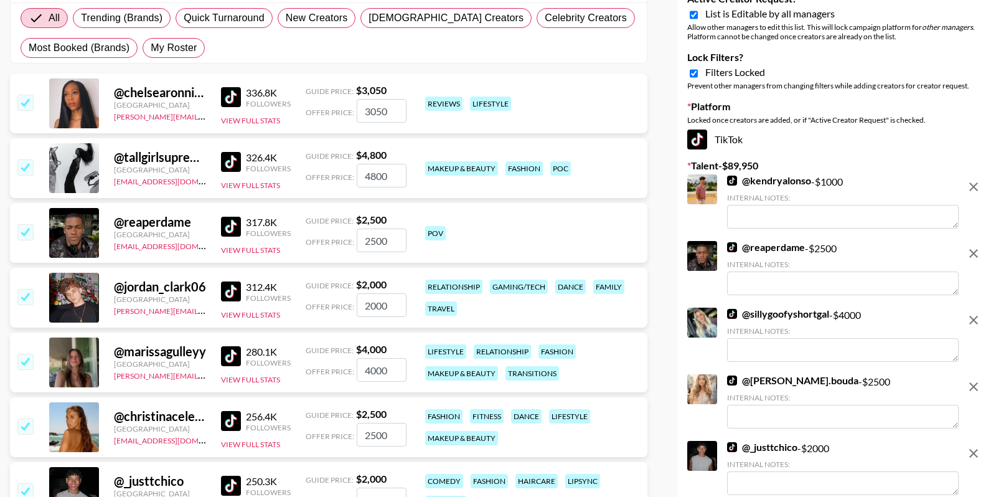
click at [22, 98] on input "checkbox" at bounding box center [24, 102] width 15 height 15
click at [22, 159] on input "checkbox" at bounding box center [24, 166] width 15 height 15
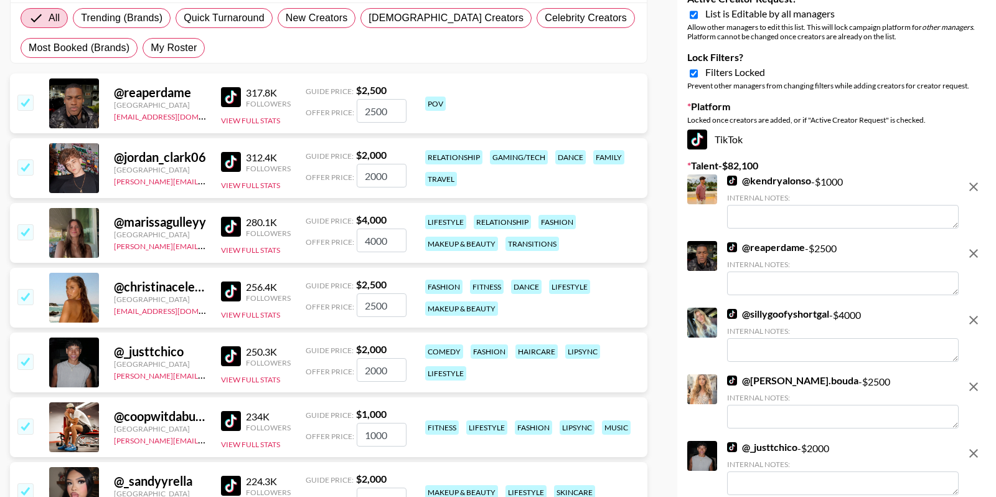
click at [22, 98] on input "checkbox" at bounding box center [24, 102] width 15 height 15
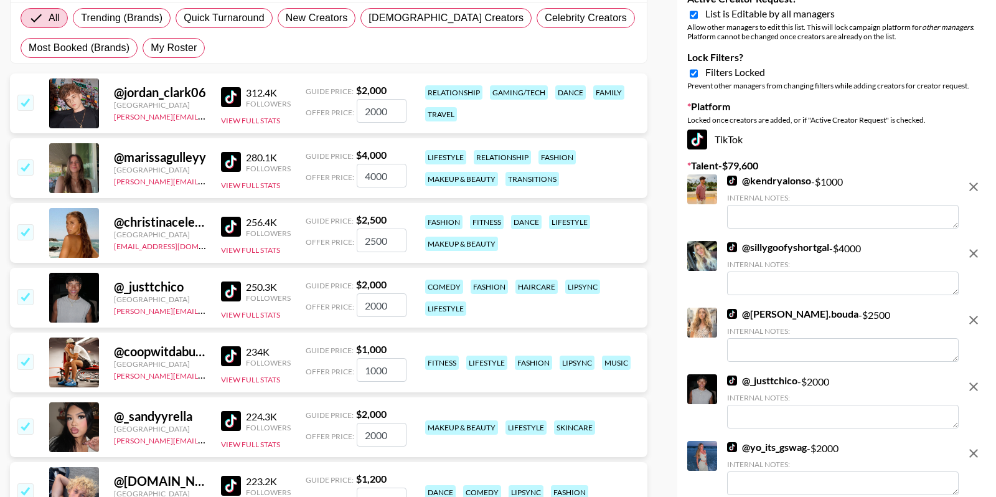
click at [22, 98] on input "checkbox" at bounding box center [24, 102] width 15 height 15
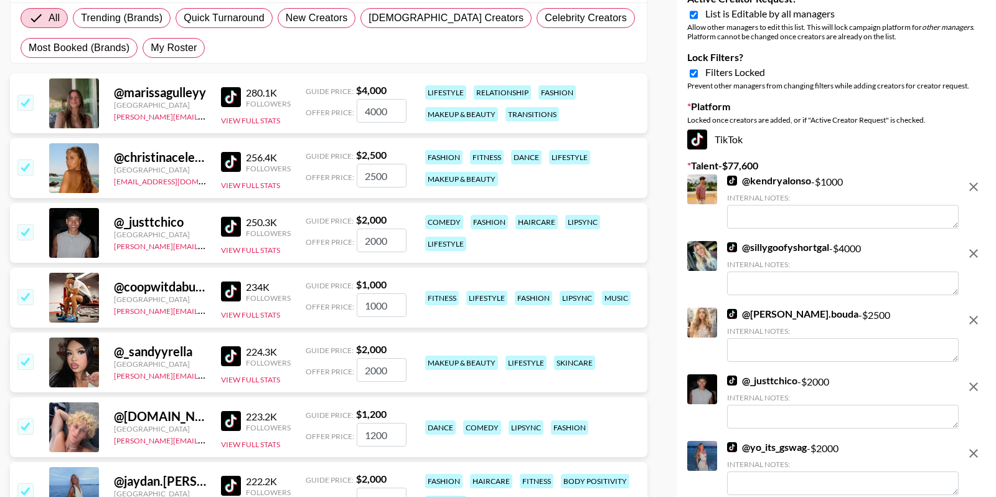
click at [22, 98] on input "checkbox" at bounding box center [24, 102] width 15 height 15
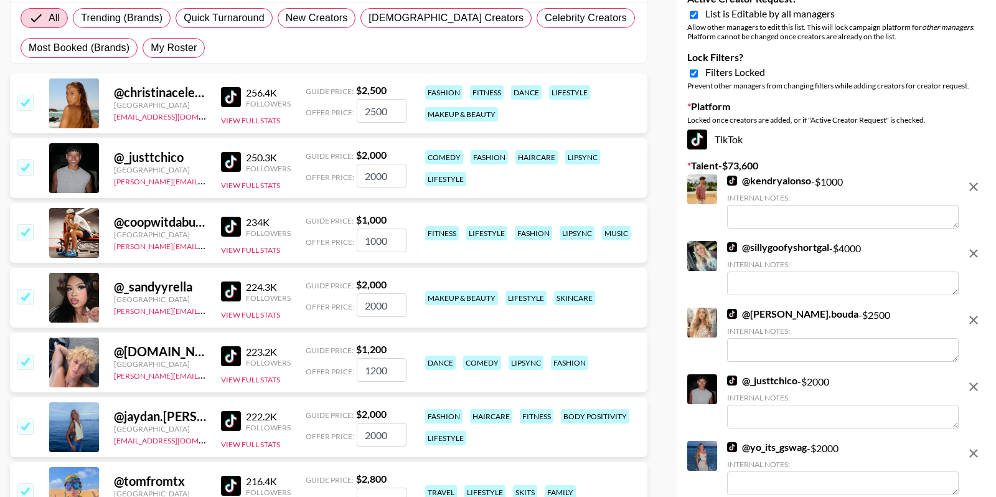
click at [22, 98] on input "checkbox" at bounding box center [24, 102] width 15 height 15
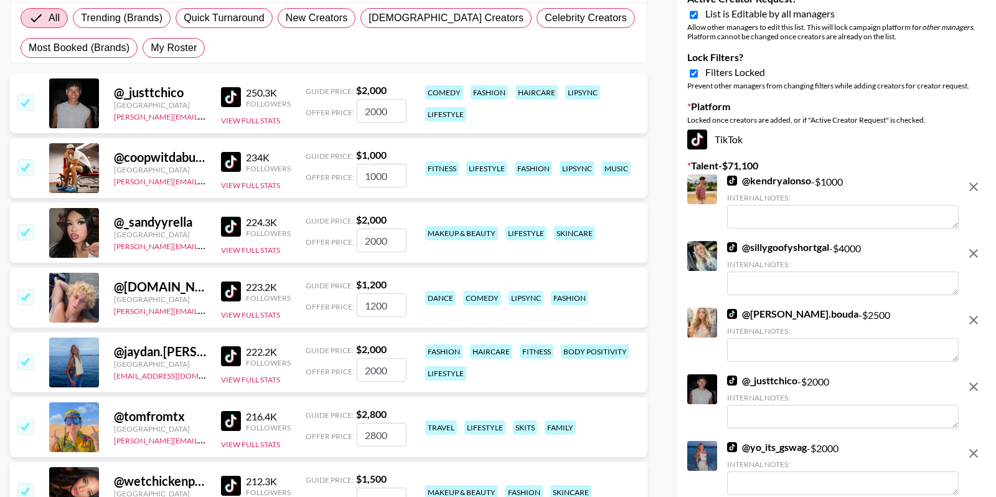
click at [22, 98] on input "checkbox" at bounding box center [24, 102] width 15 height 15
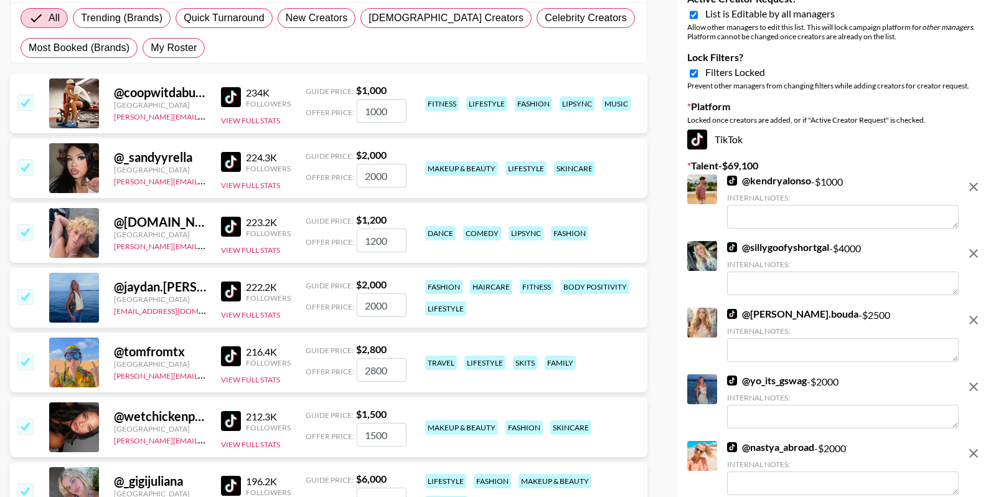
click at [22, 98] on input "checkbox" at bounding box center [24, 102] width 15 height 15
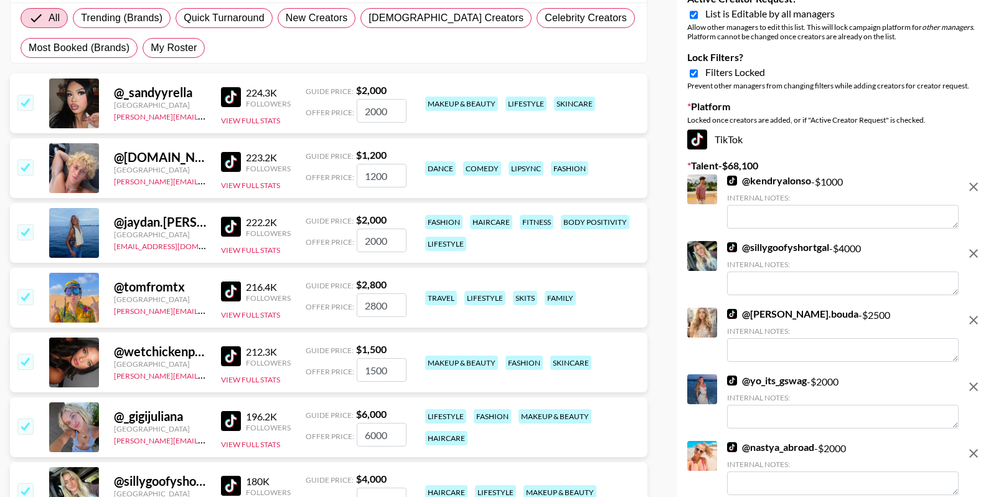
click at [22, 98] on input "checkbox" at bounding box center [24, 102] width 15 height 15
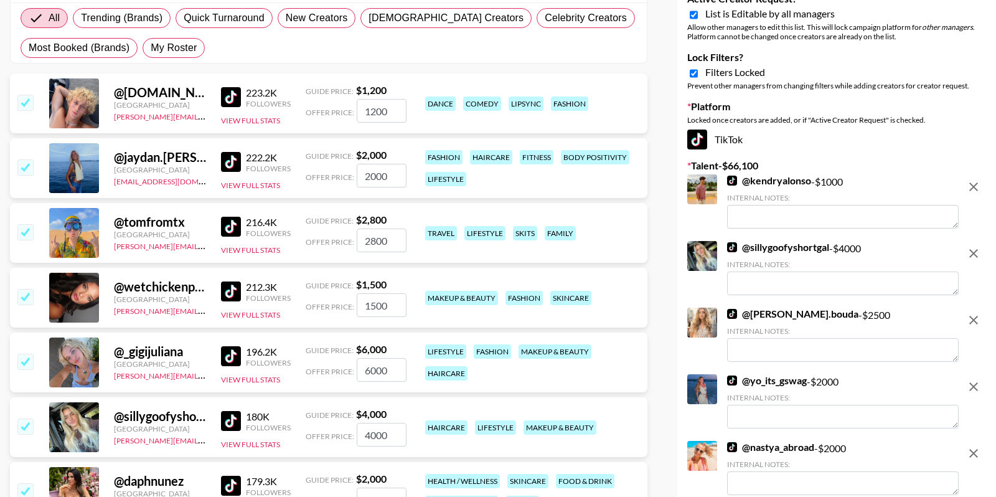
click at [22, 98] on input "checkbox" at bounding box center [24, 102] width 15 height 15
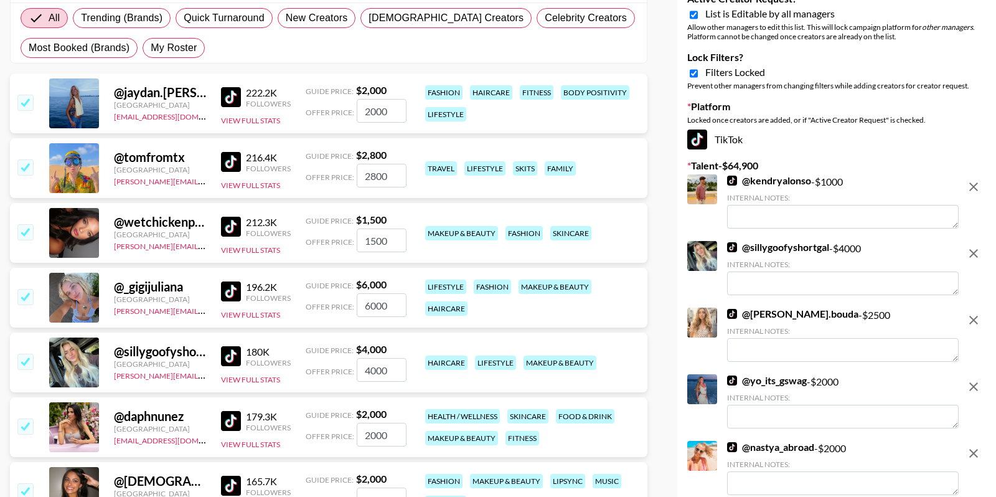
click at [22, 98] on input "checkbox" at bounding box center [24, 102] width 15 height 15
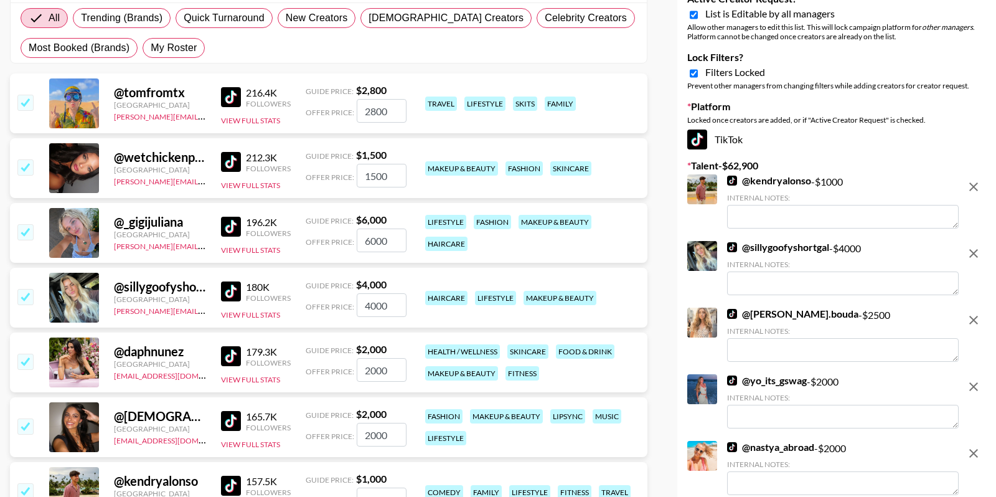
click at [22, 98] on input "checkbox" at bounding box center [24, 102] width 15 height 15
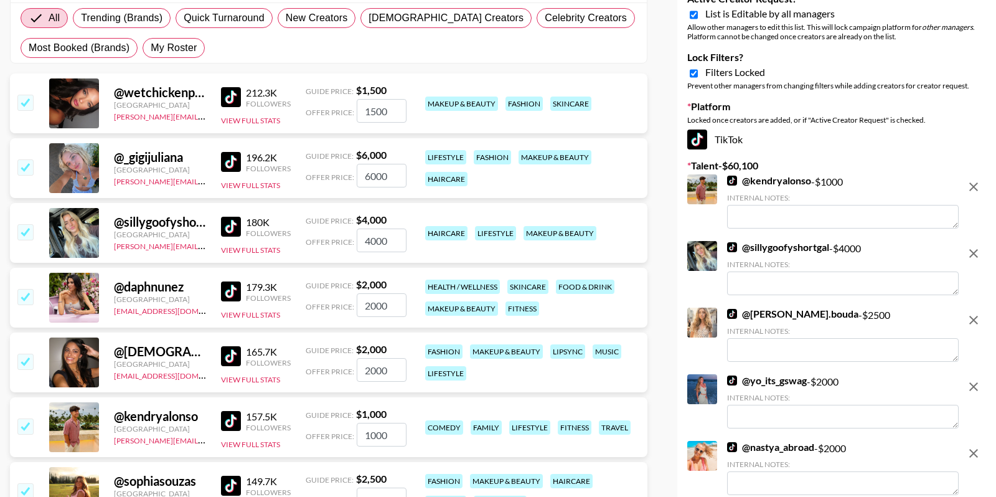
click at [22, 98] on input "checkbox" at bounding box center [24, 102] width 15 height 15
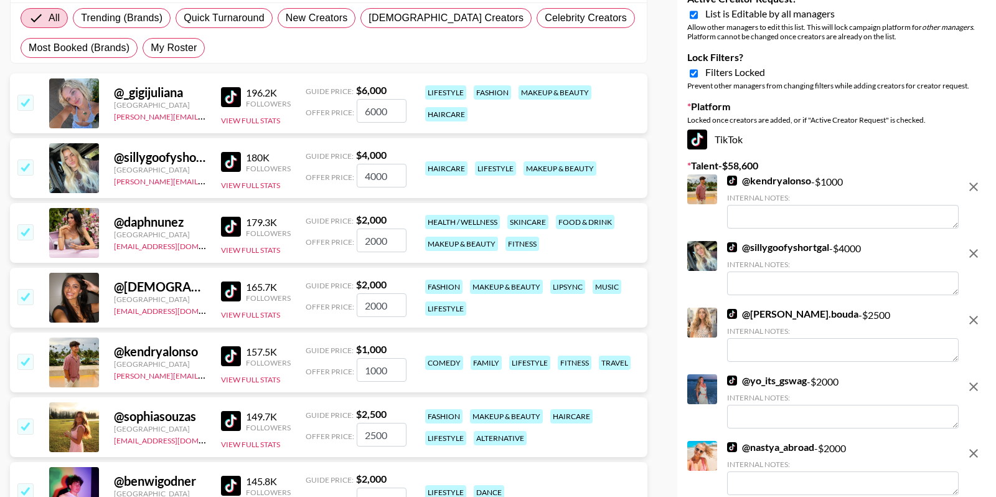
click at [22, 98] on input "checkbox" at bounding box center [24, 102] width 15 height 15
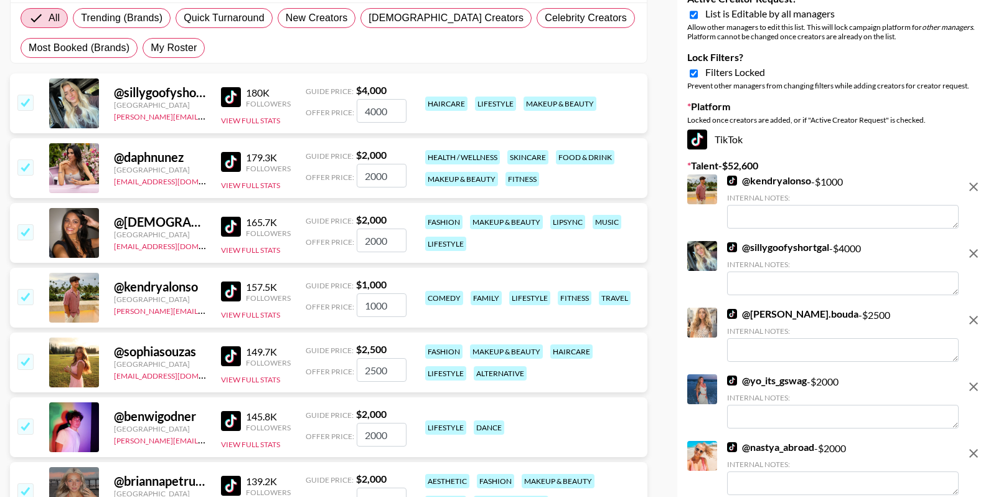
click at [32, 103] on input "checkbox" at bounding box center [24, 102] width 15 height 15
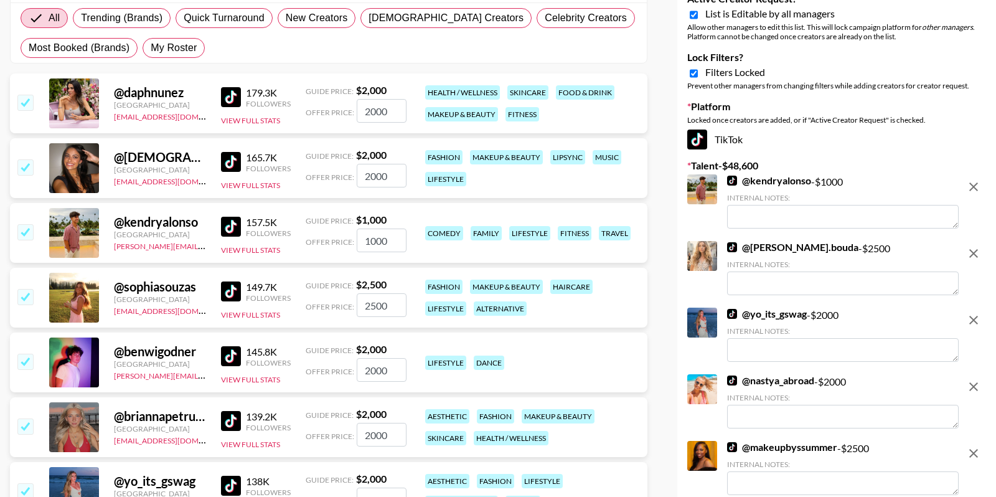
click at [32, 103] on input "checkbox" at bounding box center [24, 102] width 15 height 15
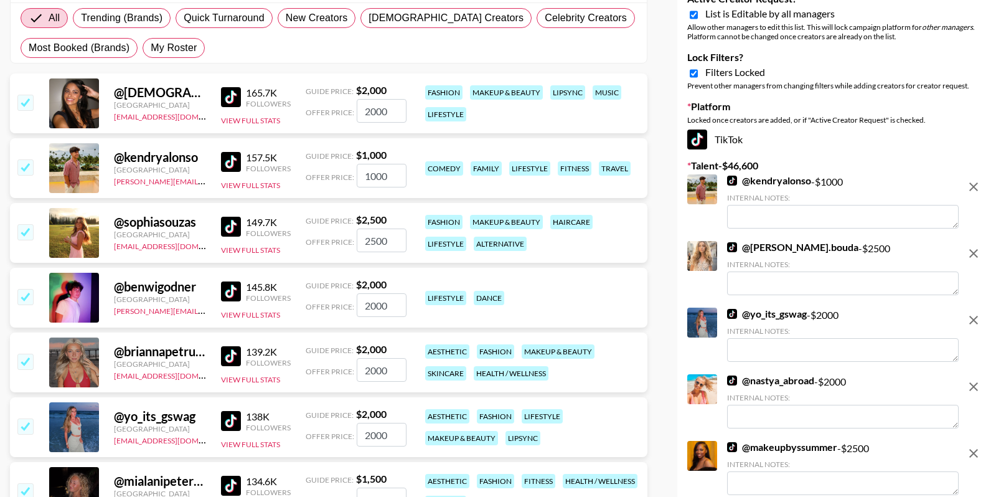
click at [32, 103] on input "checkbox" at bounding box center [24, 102] width 15 height 15
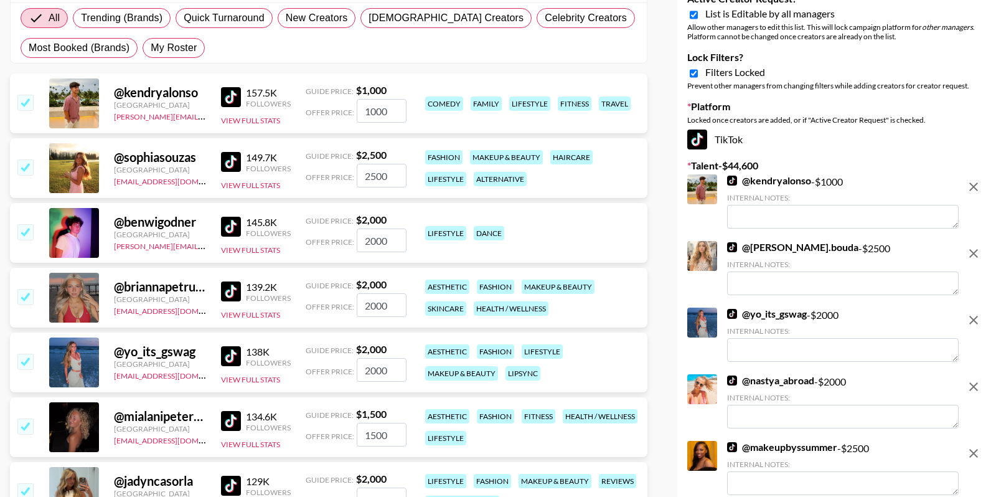
click at [32, 103] on input "checkbox" at bounding box center [24, 102] width 15 height 15
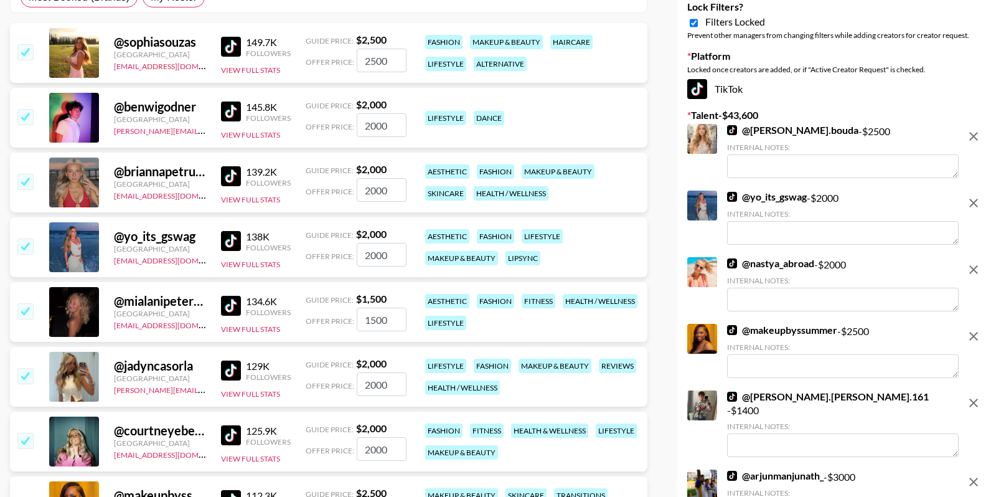
scroll to position [0, 0]
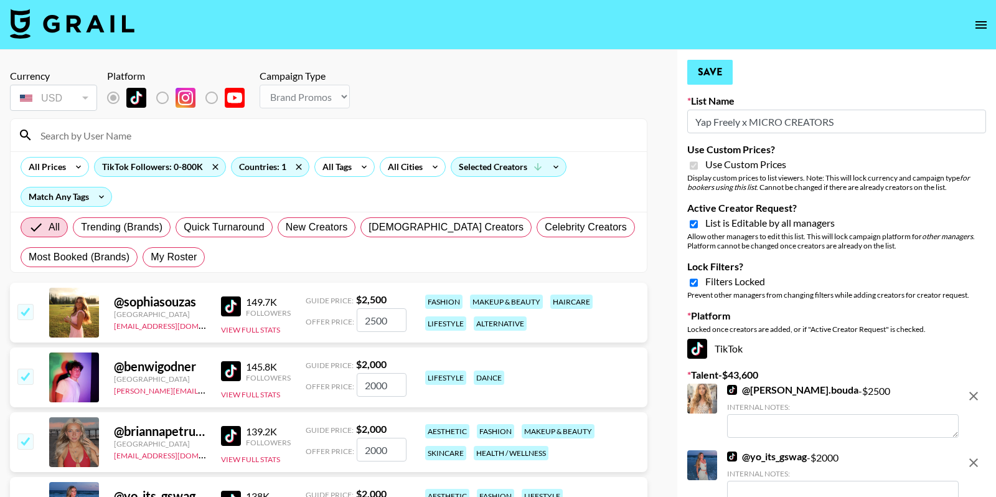
click at [710, 83] on button "Save" at bounding box center [710, 72] width 45 height 25
click at [710, 82] on button "Save" at bounding box center [710, 72] width 45 height 25
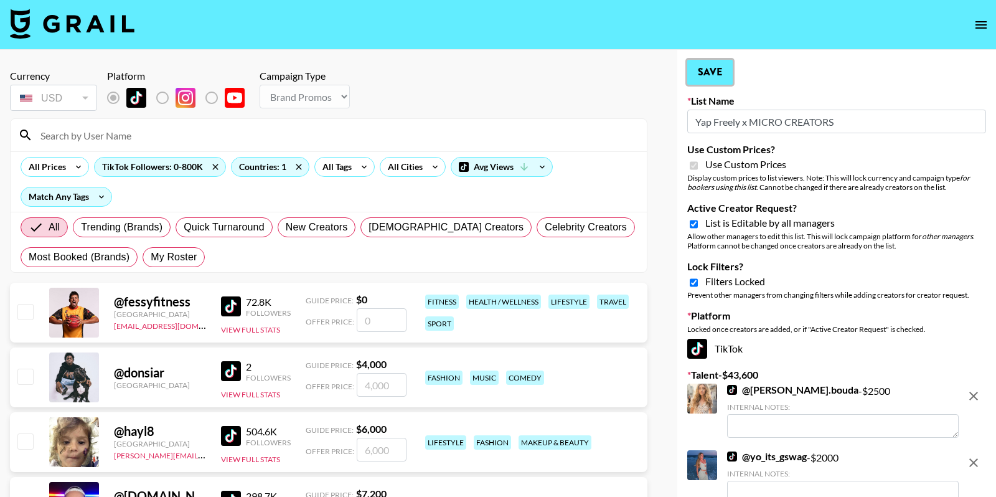
click at [710, 82] on button "Save" at bounding box center [710, 72] width 45 height 25
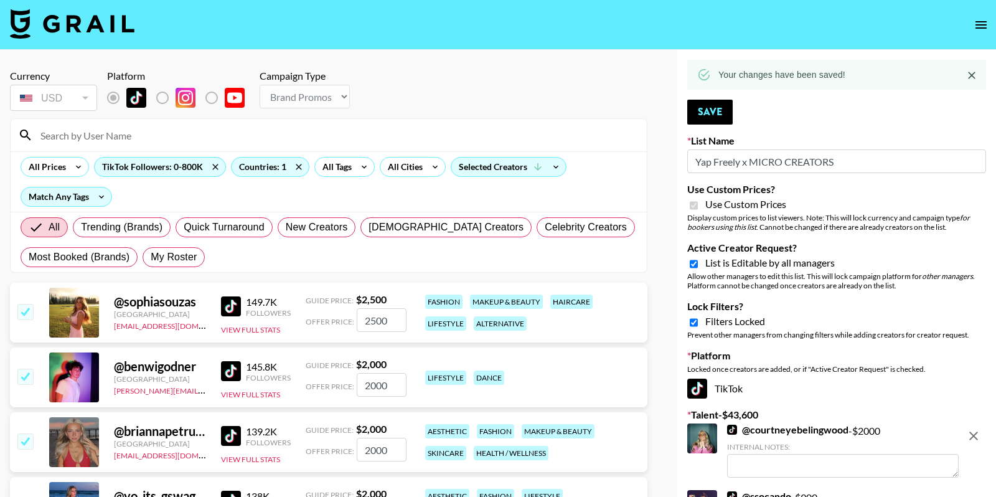
click at [973, 24] on button "open drawer" at bounding box center [981, 24] width 25 height 25
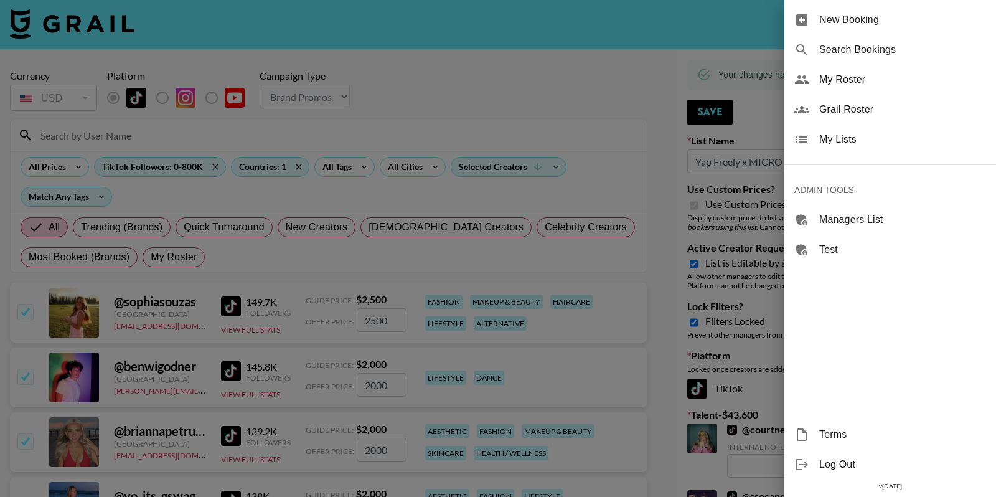
click at [856, 149] on div "My Lists" at bounding box center [891, 140] width 212 height 30
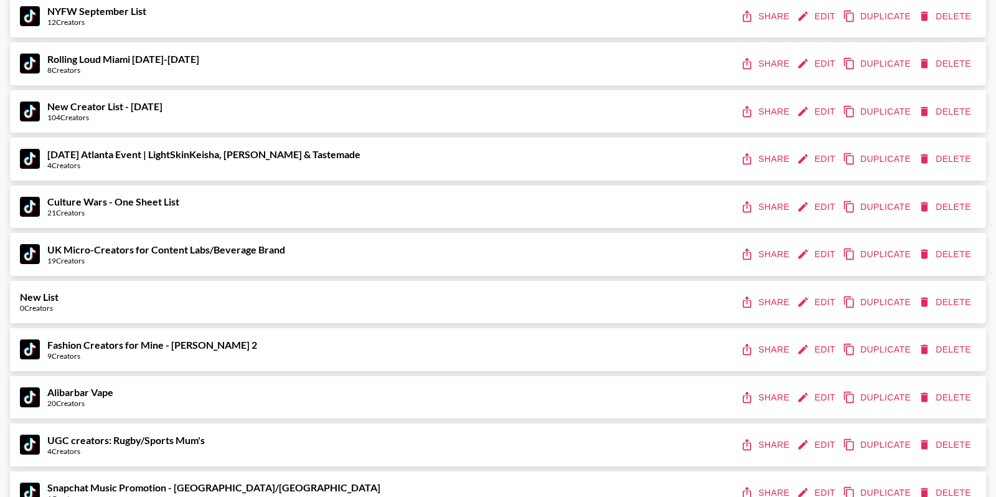
scroll to position [5055, 0]
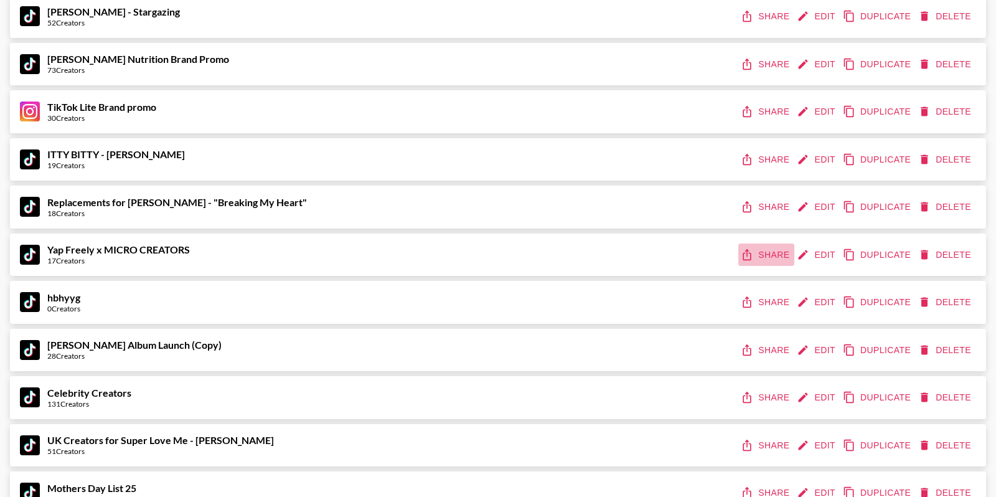
click at [764, 252] on button "Share" at bounding box center [767, 255] width 56 height 23
click at [171, 247] on strong "Yap Freely x MICRO CREATORS" at bounding box center [118, 250] width 143 height 12
copy strong "Yap Freely x MICRO CREATORS"
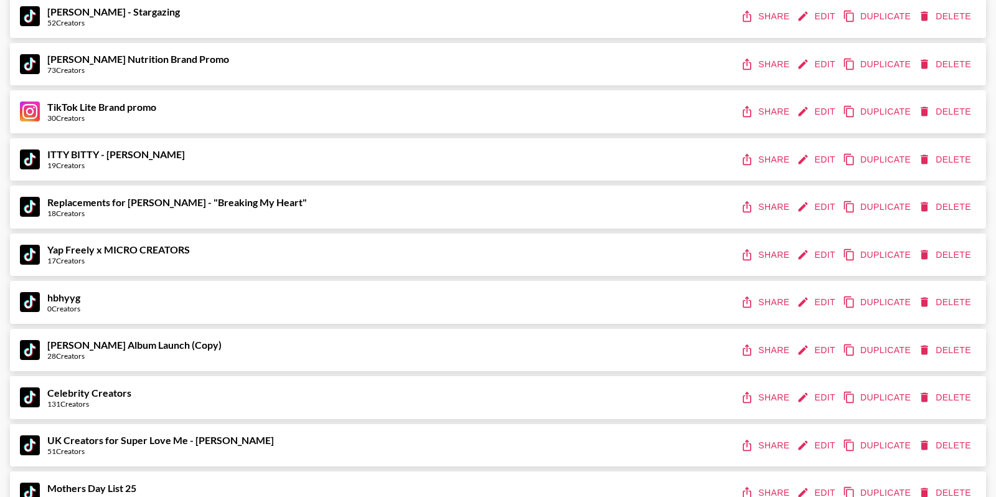
scroll to position [10294, 0]
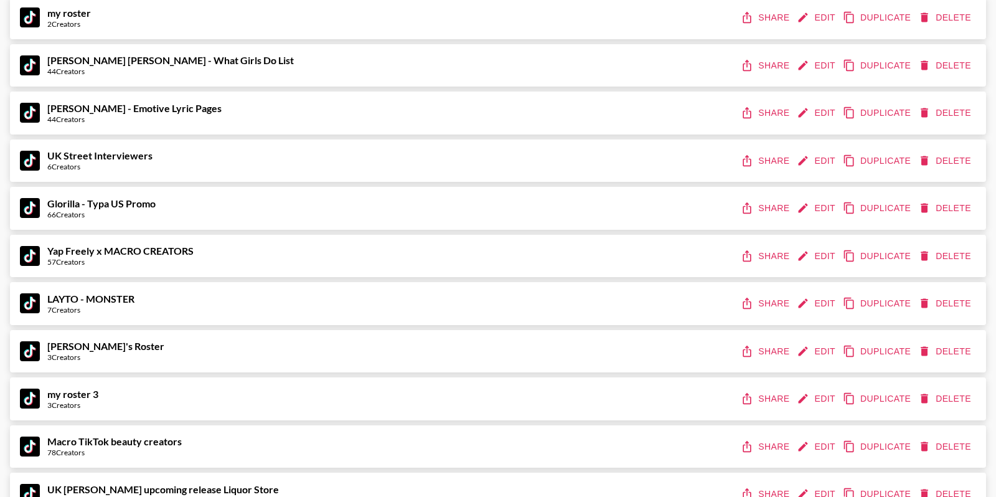
click at [765, 262] on button "Share" at bounding box center [767, 256] width 56 height 23
click at [163, 248] on strong "Yap Freely x MACRO CREATORS" at bounding box center [120, 251] width 146 height 12
copy strong "Yap Freely x MACRO CREATORS"
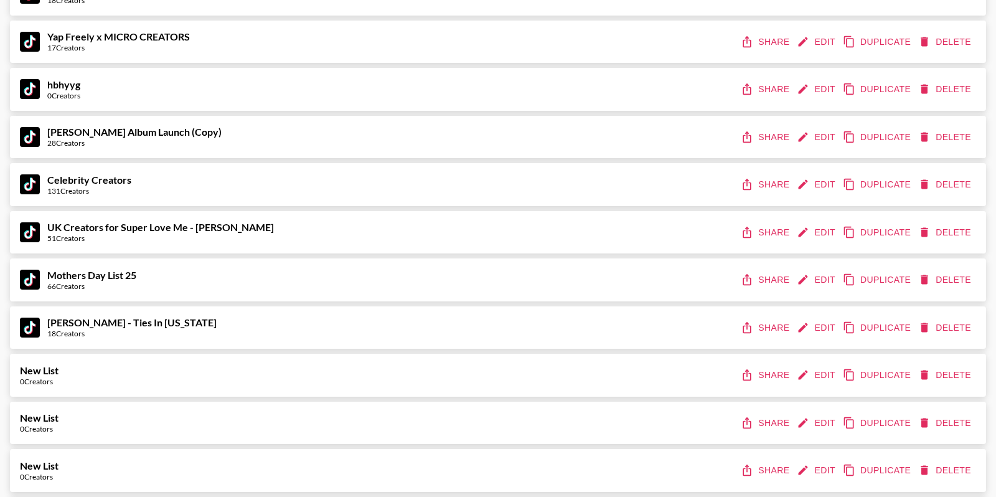
scroll to position [5089, 0]
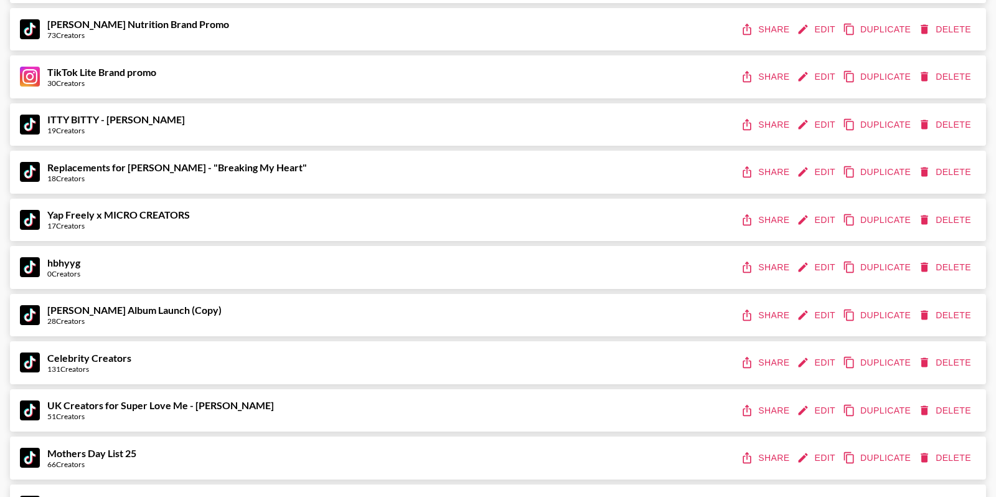
click at [546, 92] on div "TikTok Lite Brand promo 30 Creators Share Edit Duplicate Delete" at bounding box center [498, 76] width 977 height 43
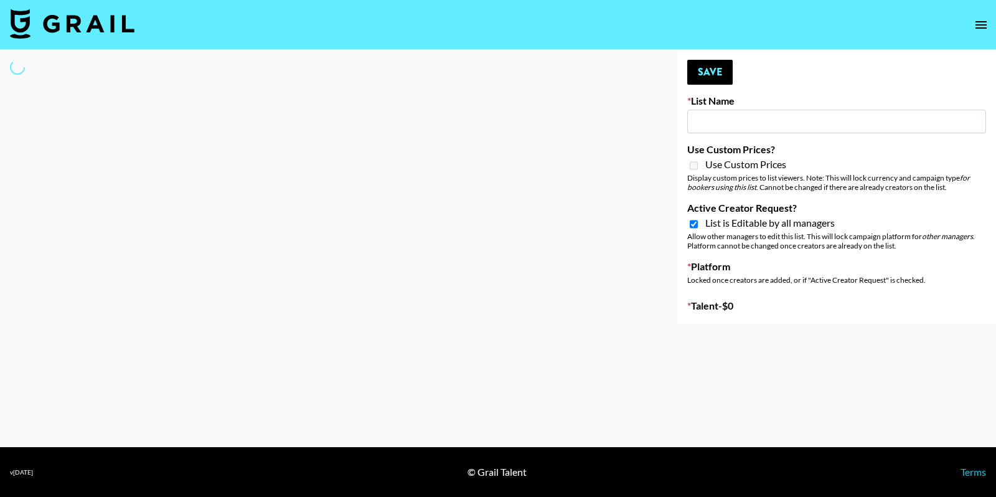
type input "Sugar Sweet (feat. Shenseea & Kehlani)"
checkbox input "true"
select select "Song"
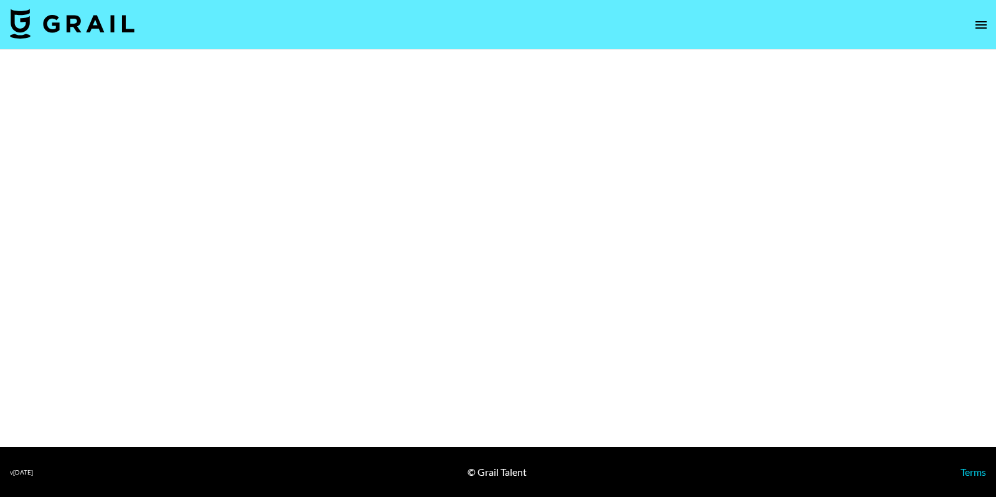
select select "Brand"
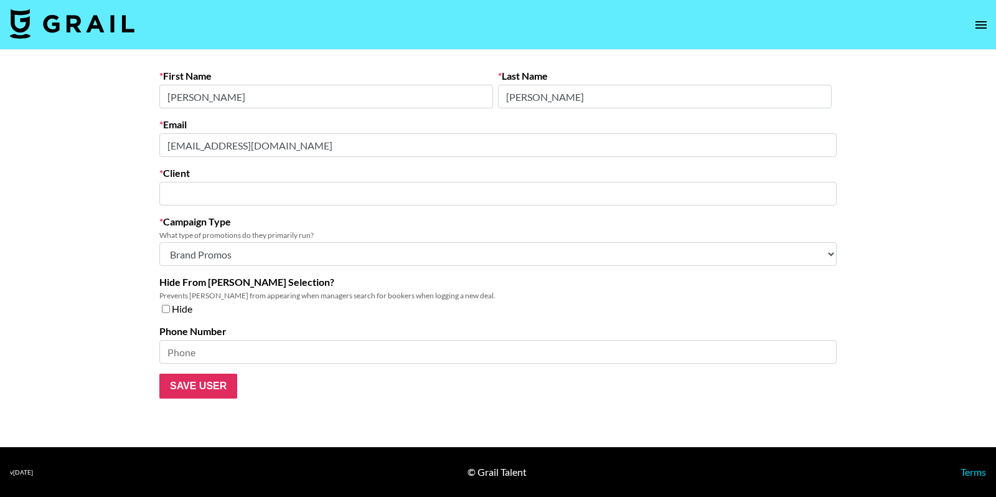
type input "YBB Holdings LLC"
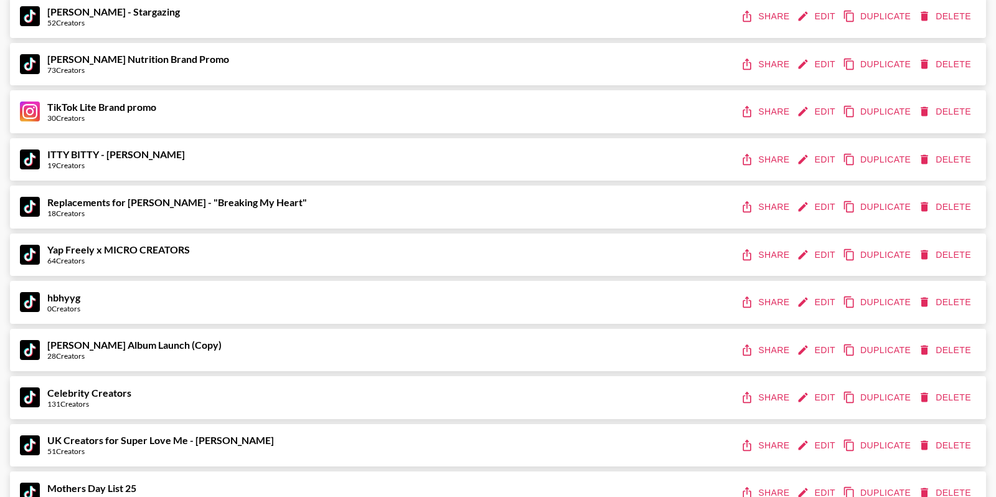
scroll to position [10294, 0]
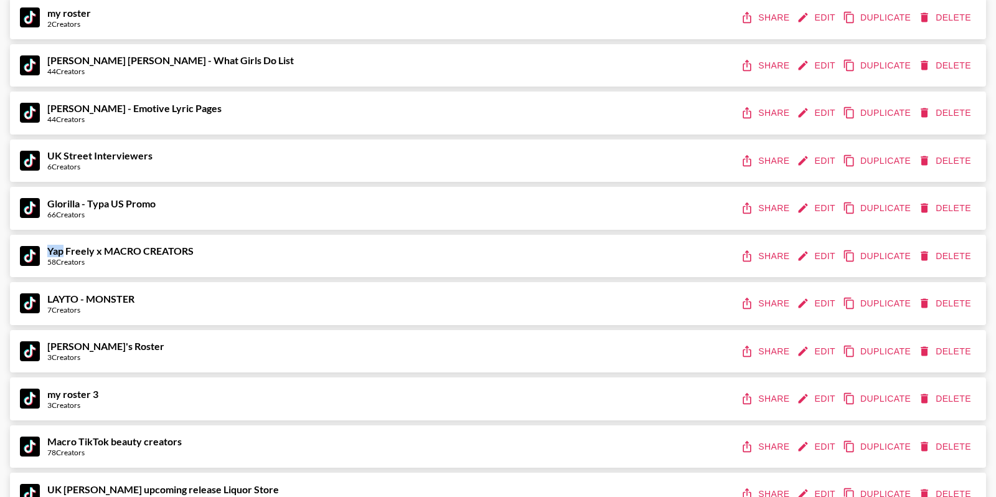
click at [823, 251] on button "Edit" at bounding box center [818, 256] width 46 height 23
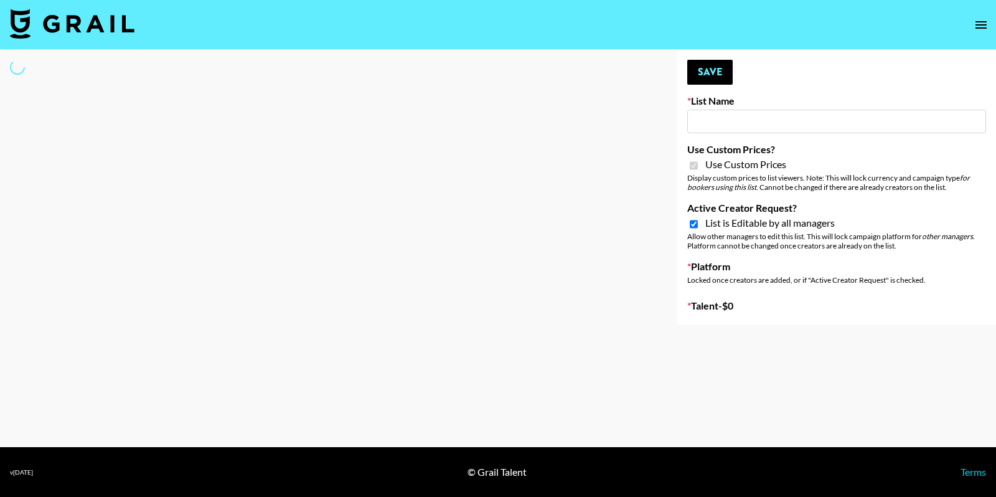
type input "Yap Freely x MACRO CREATORS"
checkbox input "true"
select select "Brand"
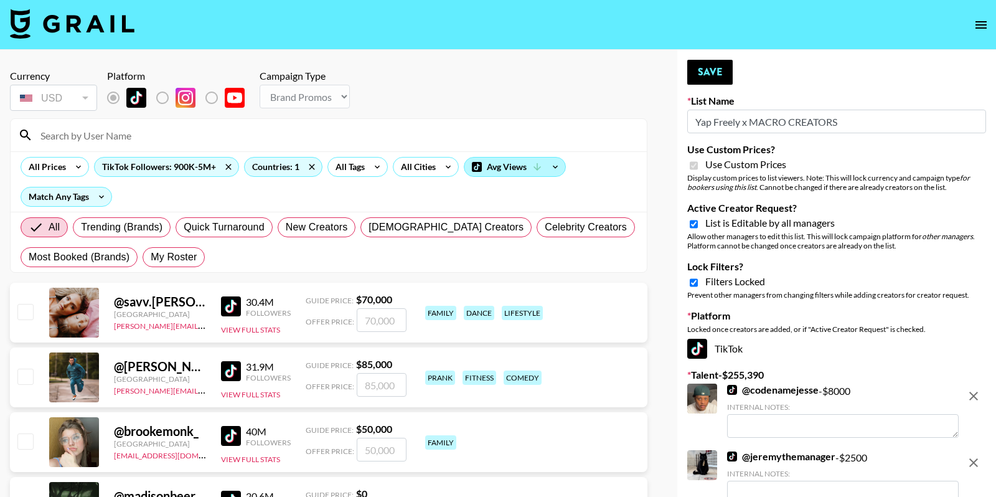
click at [542, 161] on div "Avg Views" at bounding box center [515, 167] width 101 height 19
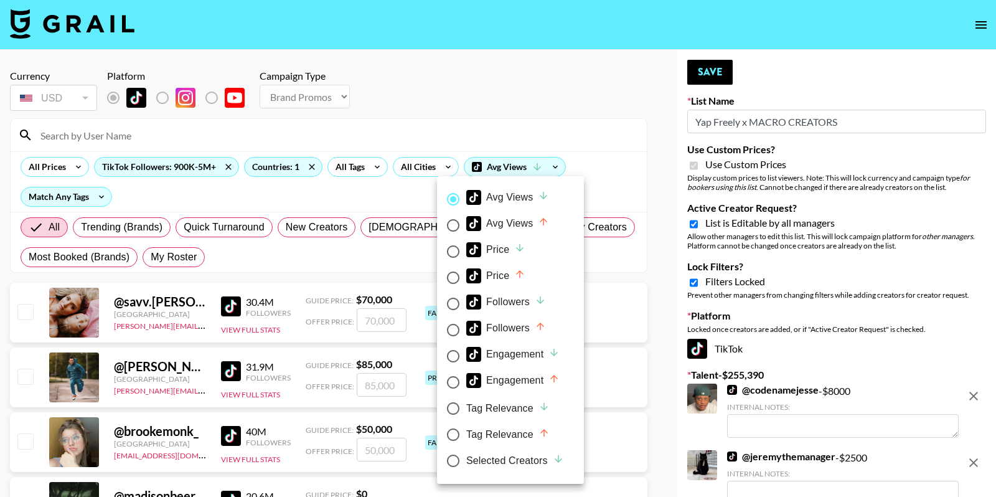
click at [467, 457] on div "Selected Creators" at bounding box center [515, 460] width 98 height 15
click at [466, 457] on input "Selected Creators" at bounding box center [453, 461] width 26 height 26
radio input "true"
radio input "false"
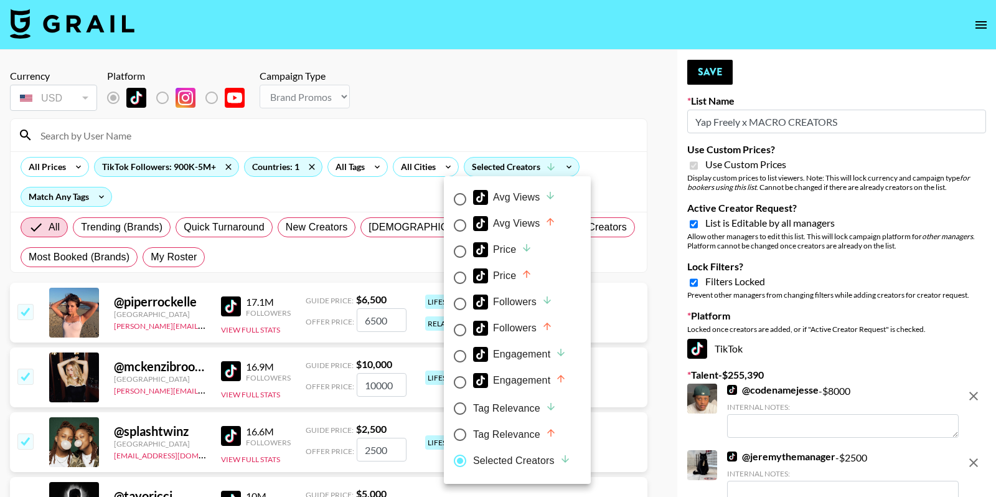
click at [654, 123] on div at bounding box center [498, 248] width 996 height 497
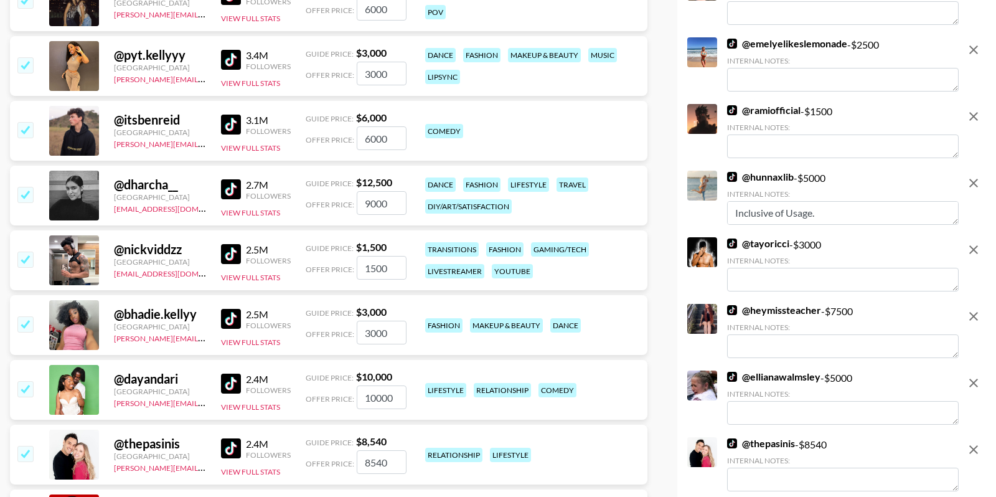
scroll to position [1345, 0]
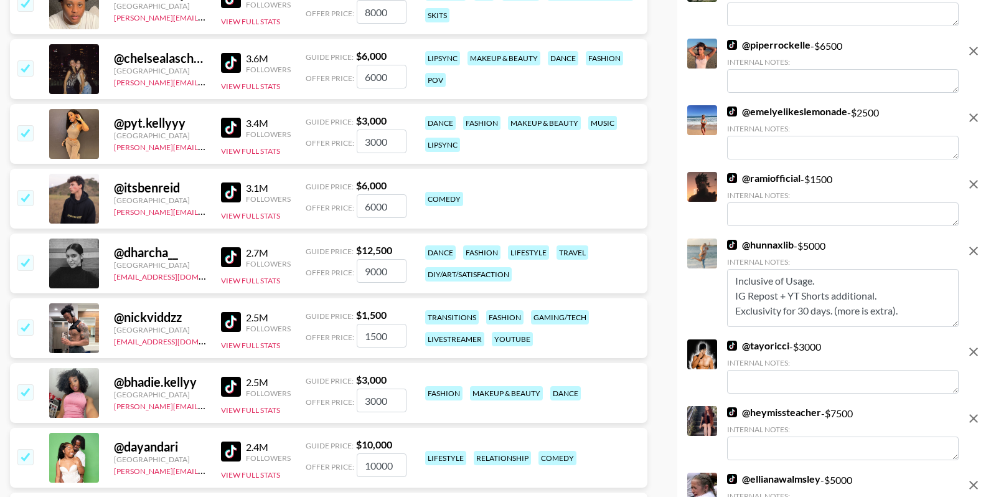
drag, startPoint x: 954, startPoint y: 294, endPoint x: 952, endPoint y: 329, distance: 35.6
click at [952, 327] on textarea "Inclusive of Usage. IG Repost + YT Shorts additional. Exclusivity for 30 days. …" at bounding box center [843, 298] width 232 height 58
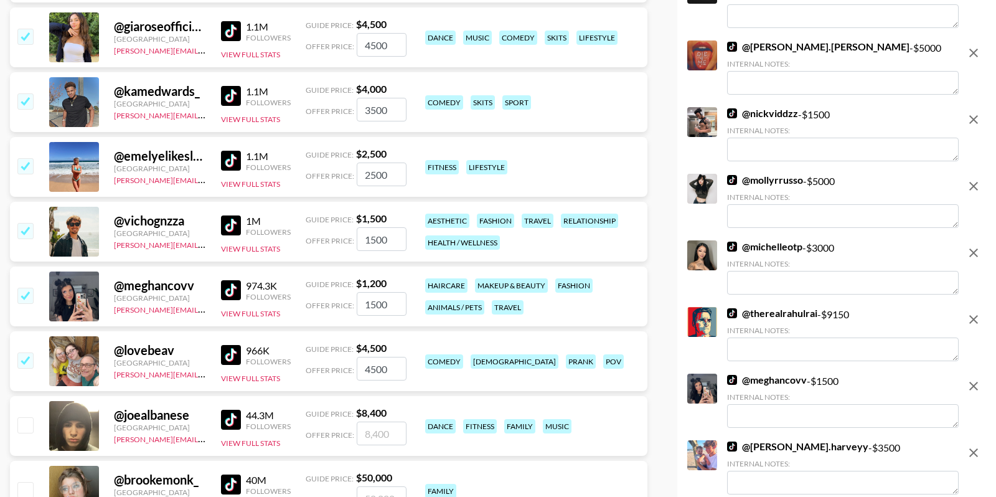
scroll to position [3217, 0]
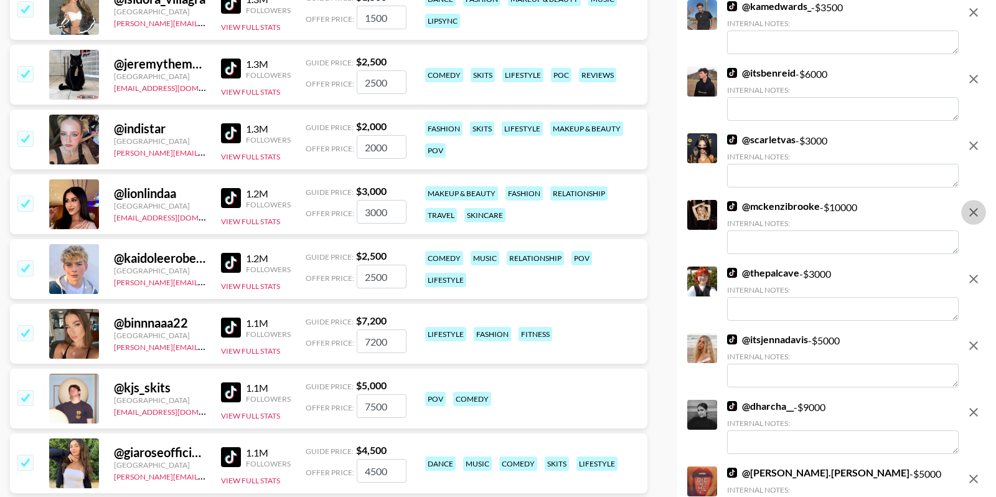
click at [974, 220] on icon "remove" at bounding box center [974, 212] width 15 height 15
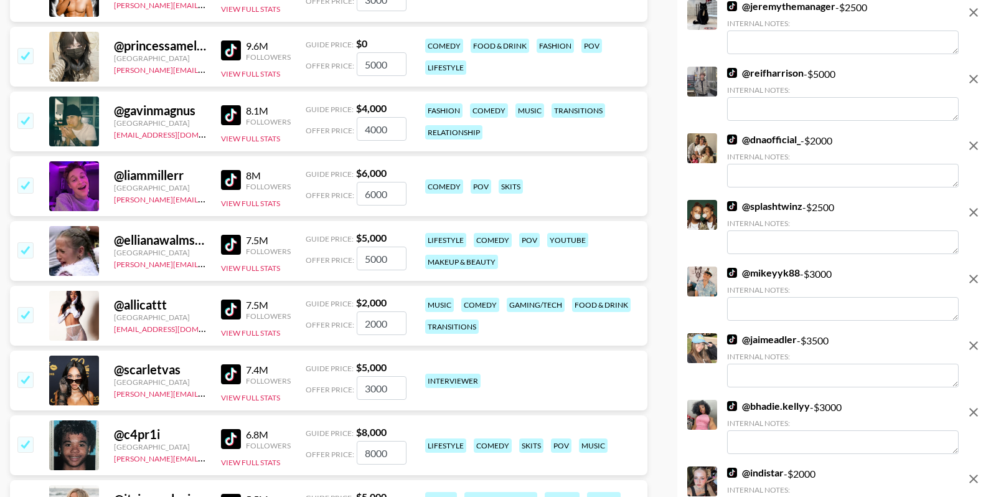
scroll to position [0, 0]
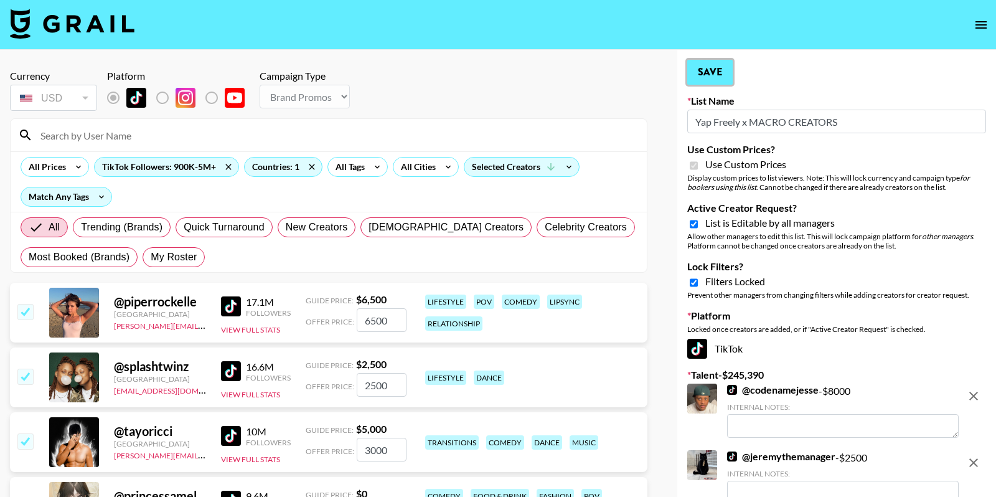
click at [719, 70] on button "Save" at bounding box center [710, 72] width 45 height 25
